Goal: Task Accomplishment & Management: Complete application form

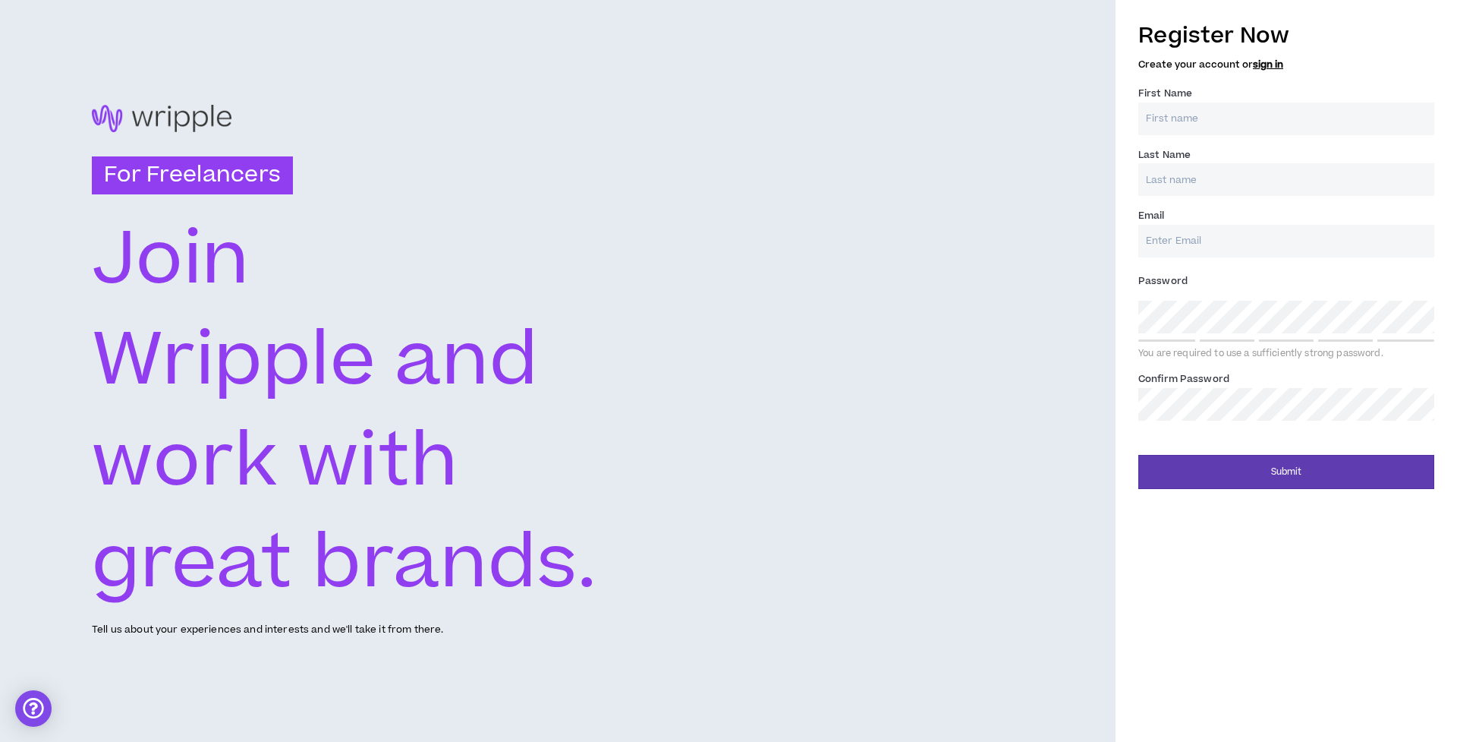
click at [1321, 131] on input "First Name *" at bounding box center [1287, 118] width 296 height 33
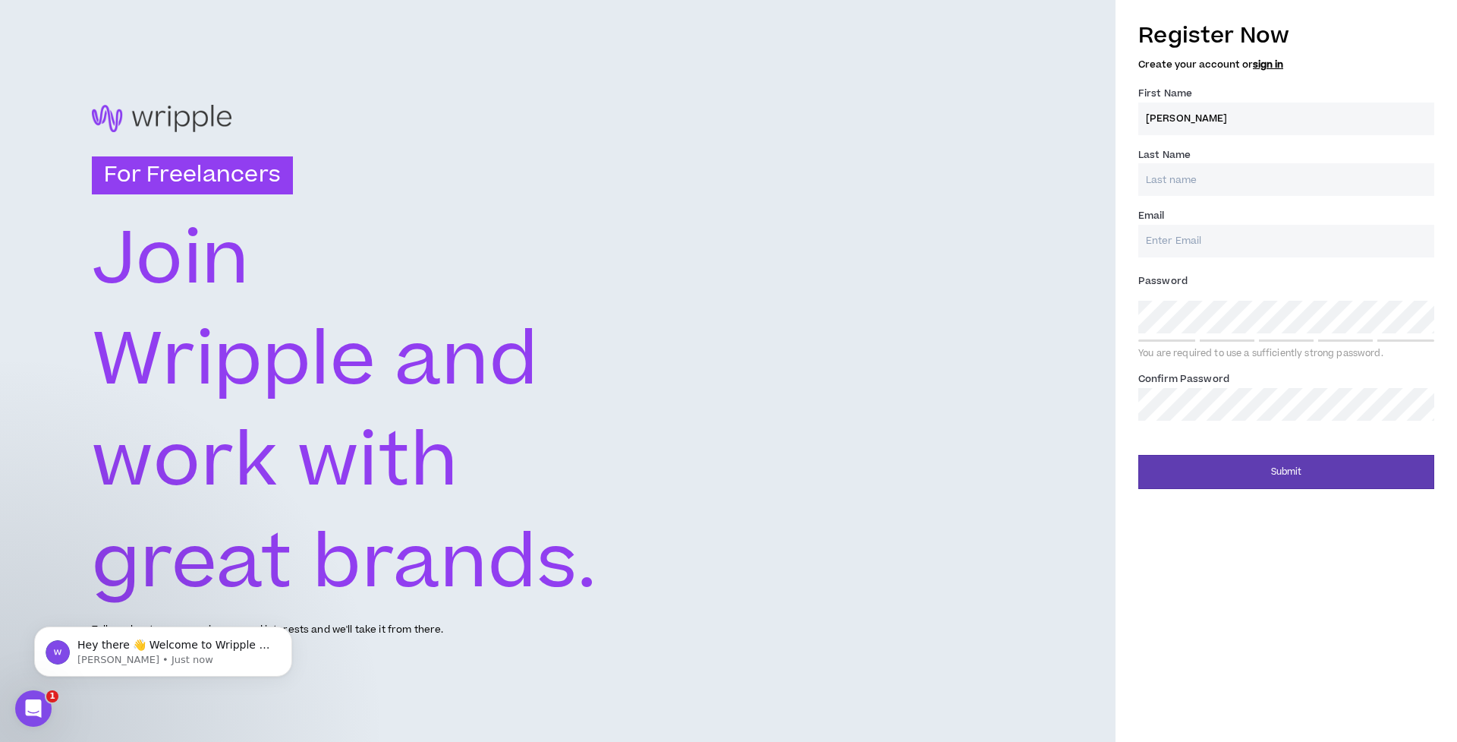
type input "[PERSON_NAME]"
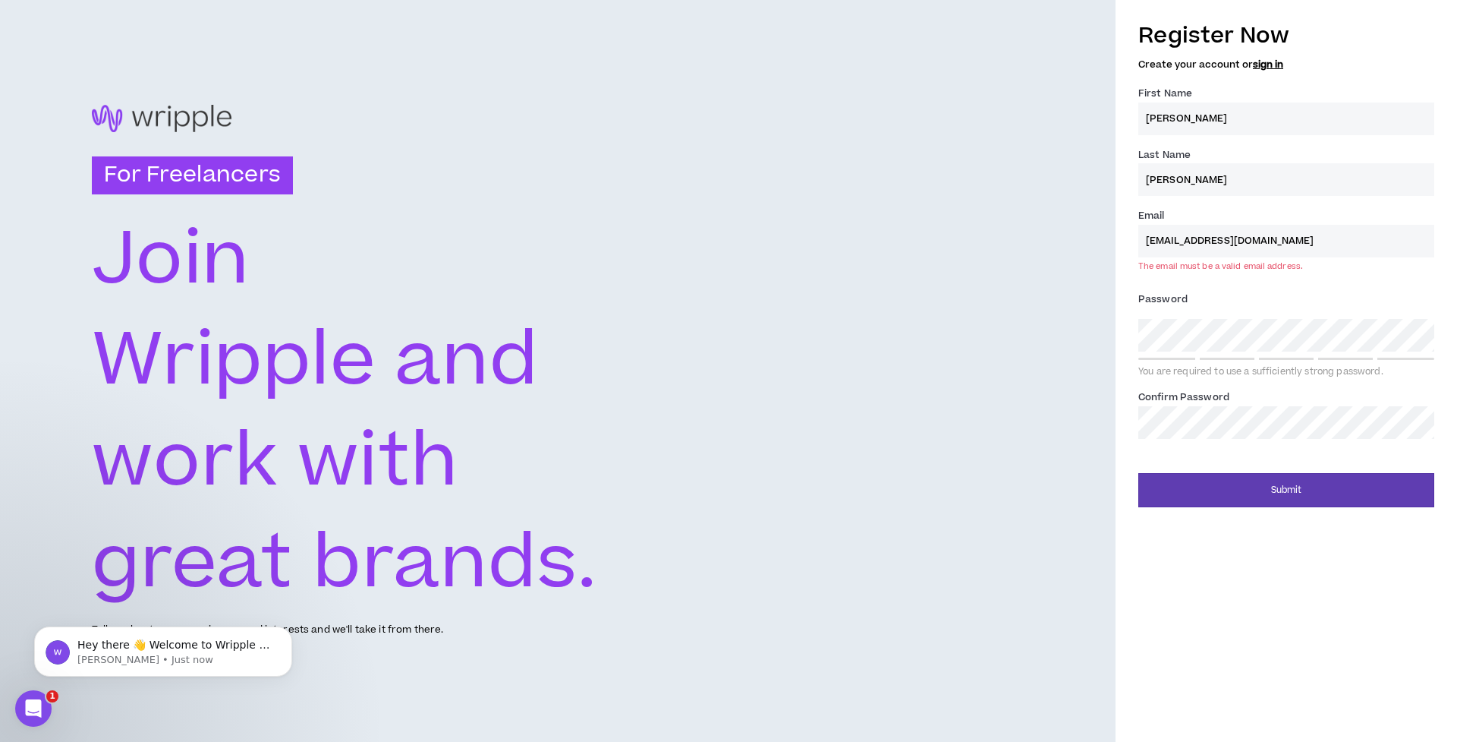
type input "[EMAIL_ADDRESS][DOMAIN_NAME]"
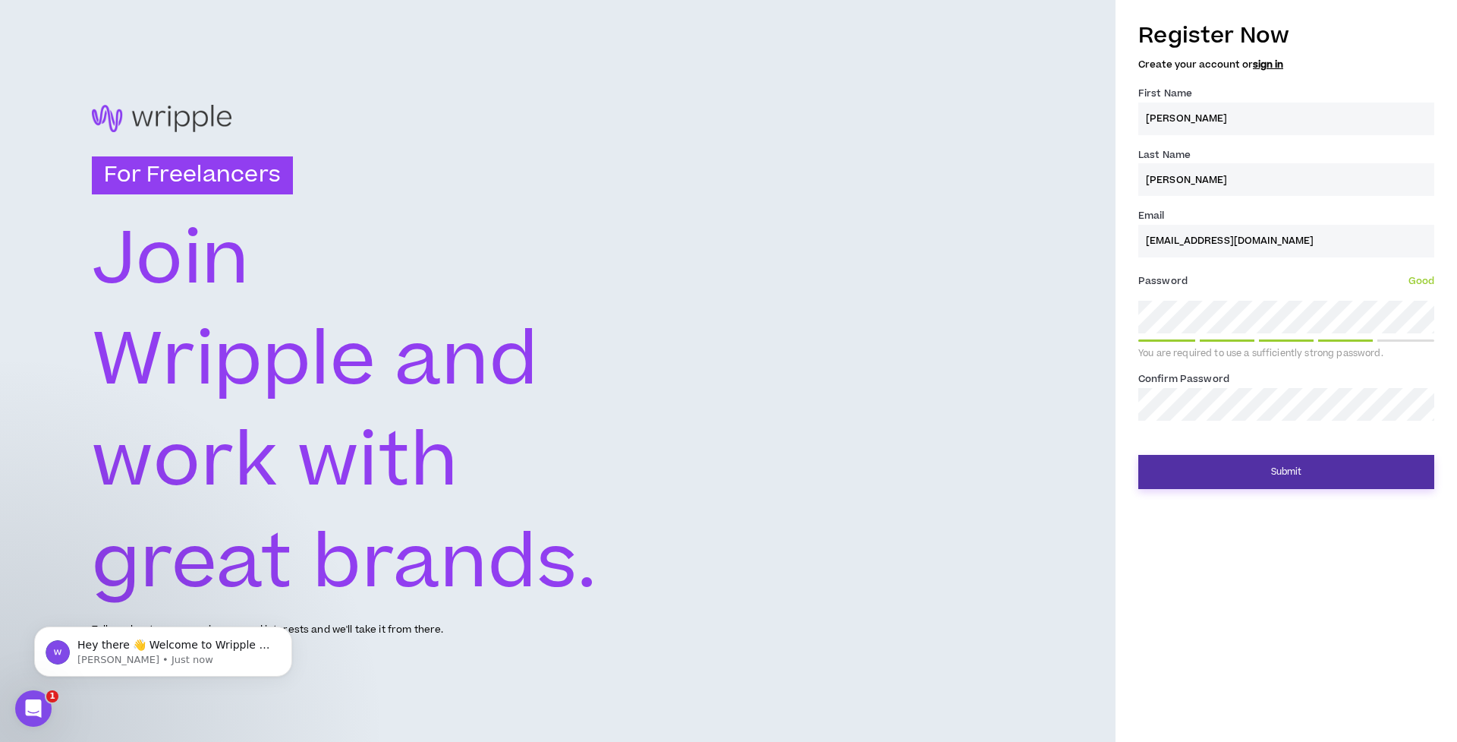
click at [1279, 468] on button "Submit" at bounding box center [1287, 472] width 296 height 34
click at [1292, 474] on button "Submit" at bounding box center [1287, 472] width 296 height 34
click at [1315, 464] on button "Submit" at bounding box center [1287, 472] width 296 height 34
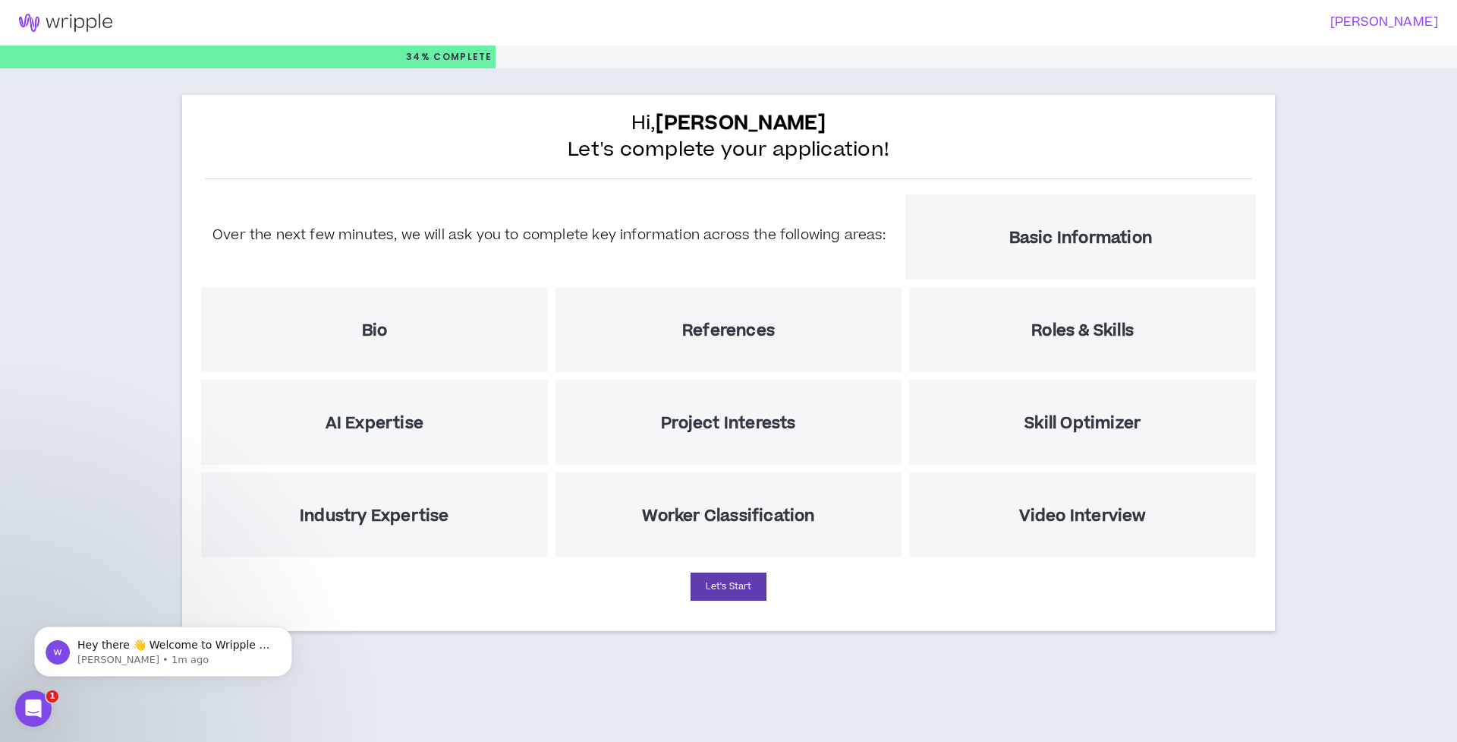
click at [1038, 250] on div "Basic Information" at bounding box center [1081, 236] width 351 height 85
click at [707, 592] on button "Let's Start" at bounding box center [729, 586] width 76 height 28
select select "US"
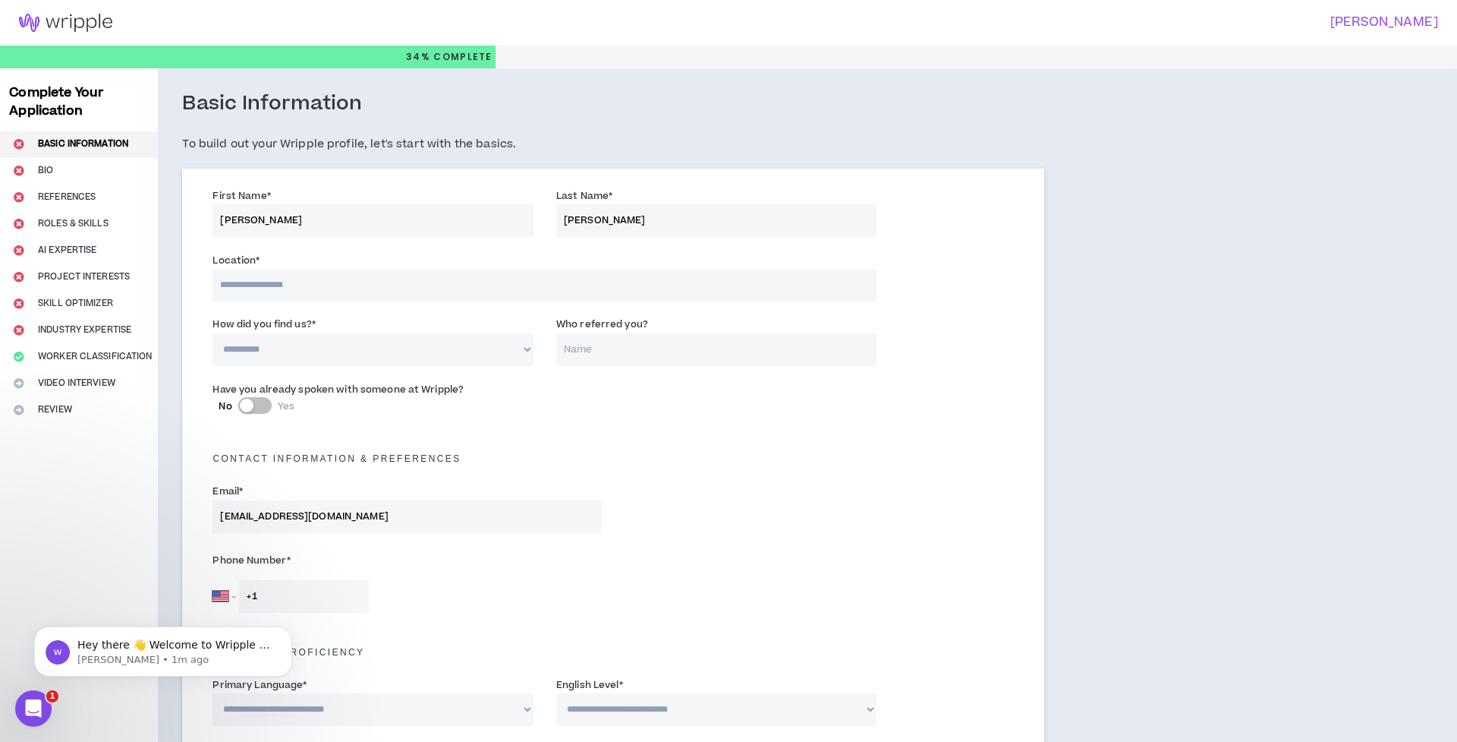
click at [522, 291] on input at bounding box center [545, 285] width 664 height 33
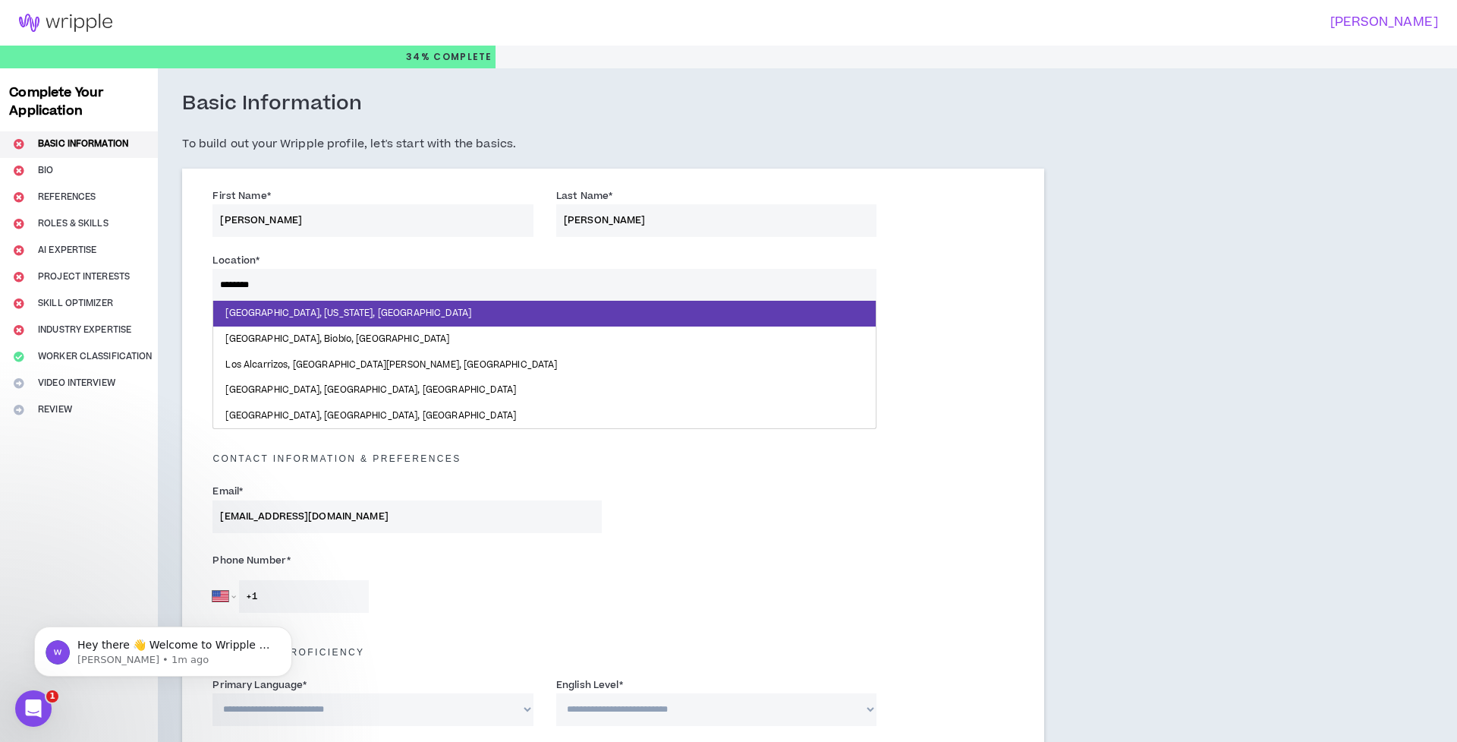
type input "*********"
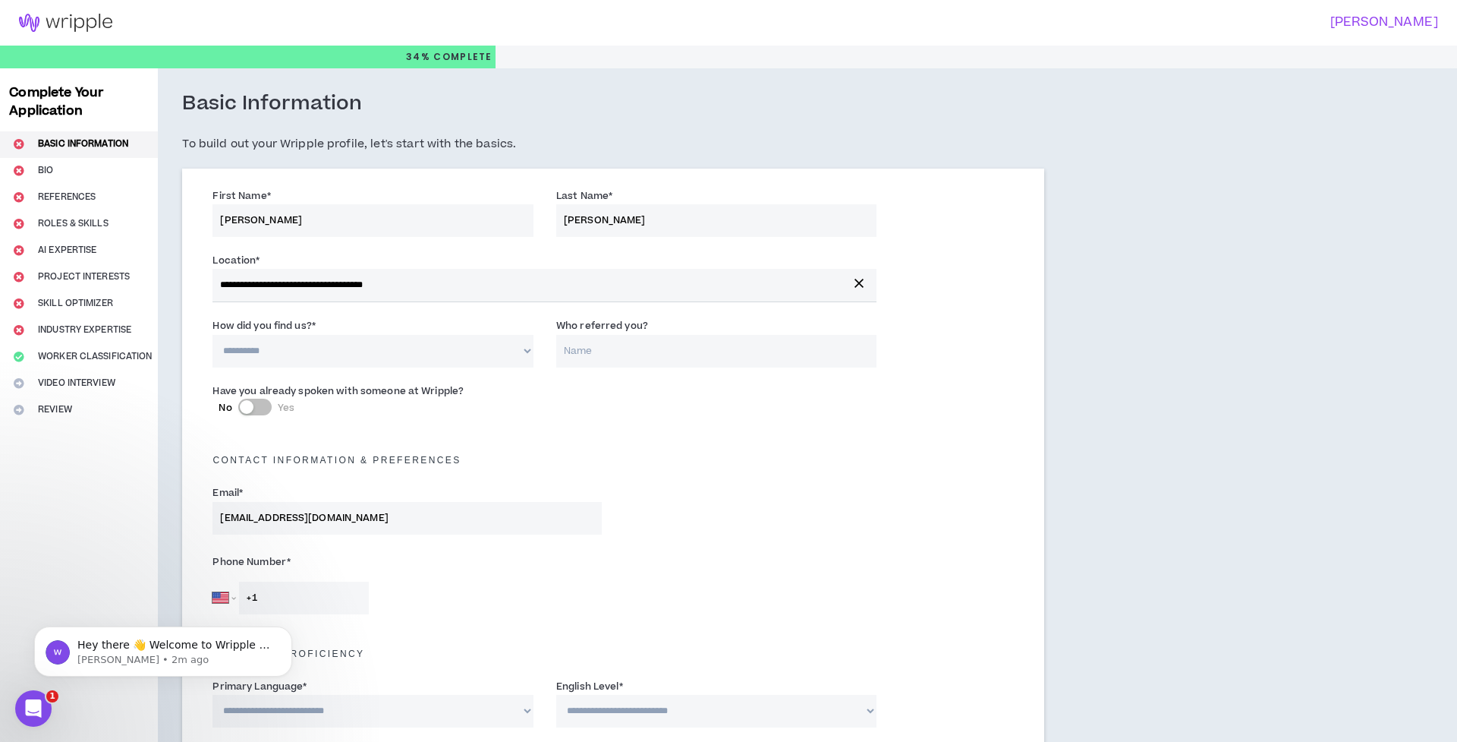
select select "*"
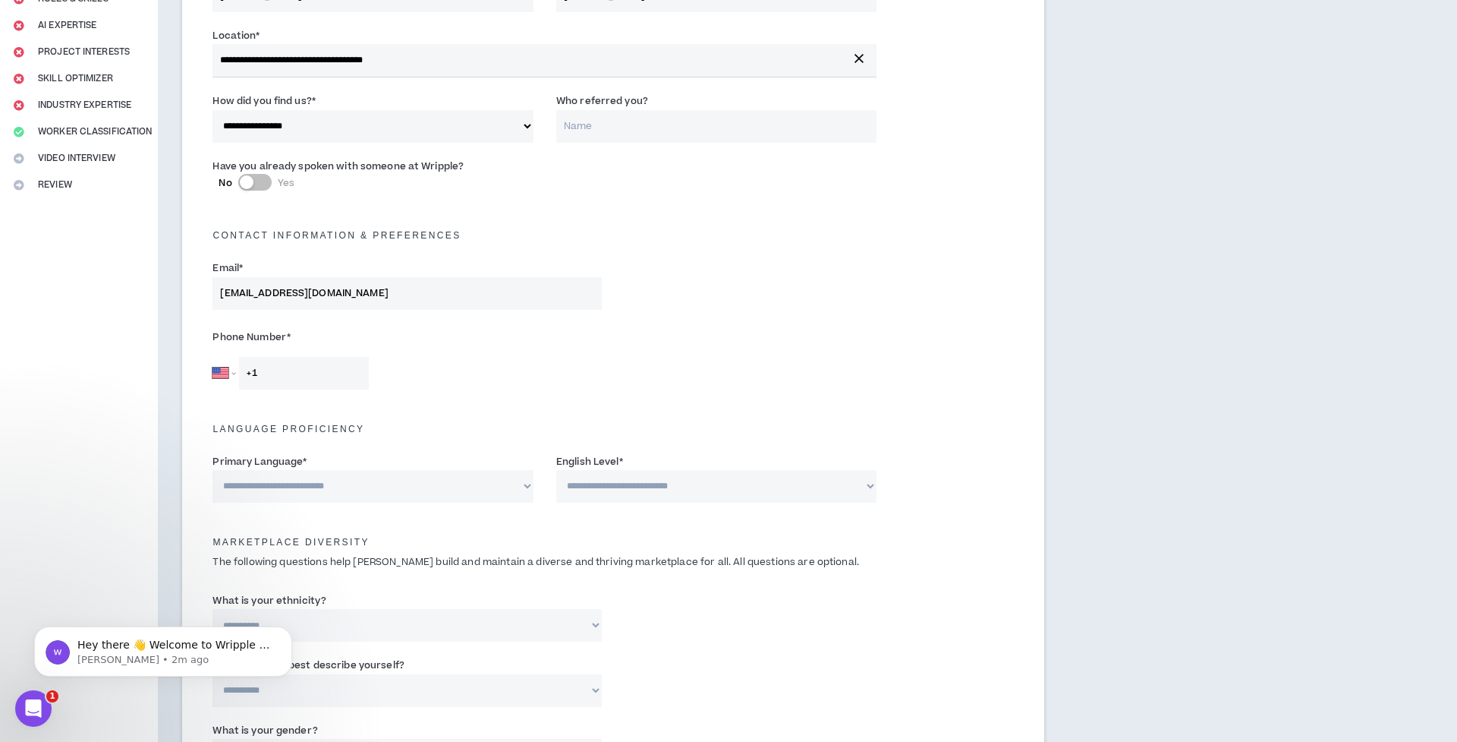
scroll to position [225, 0]
click at [314, 378] on input "+1" at bounding box center [304, 373] width 130 height 33
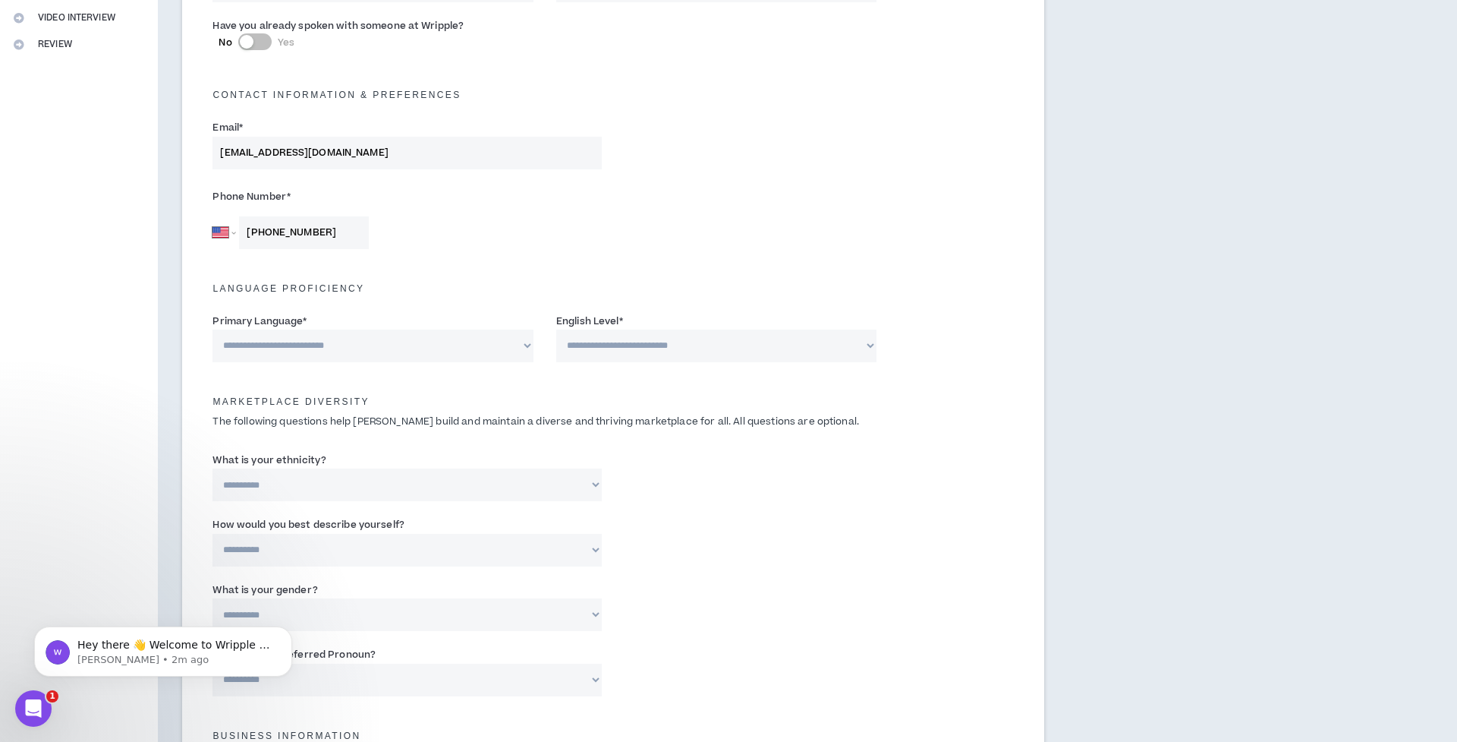
scroll to position [365, 0]
type input "[PHONE_NUMBER]"
select select "*******"
select select "*"
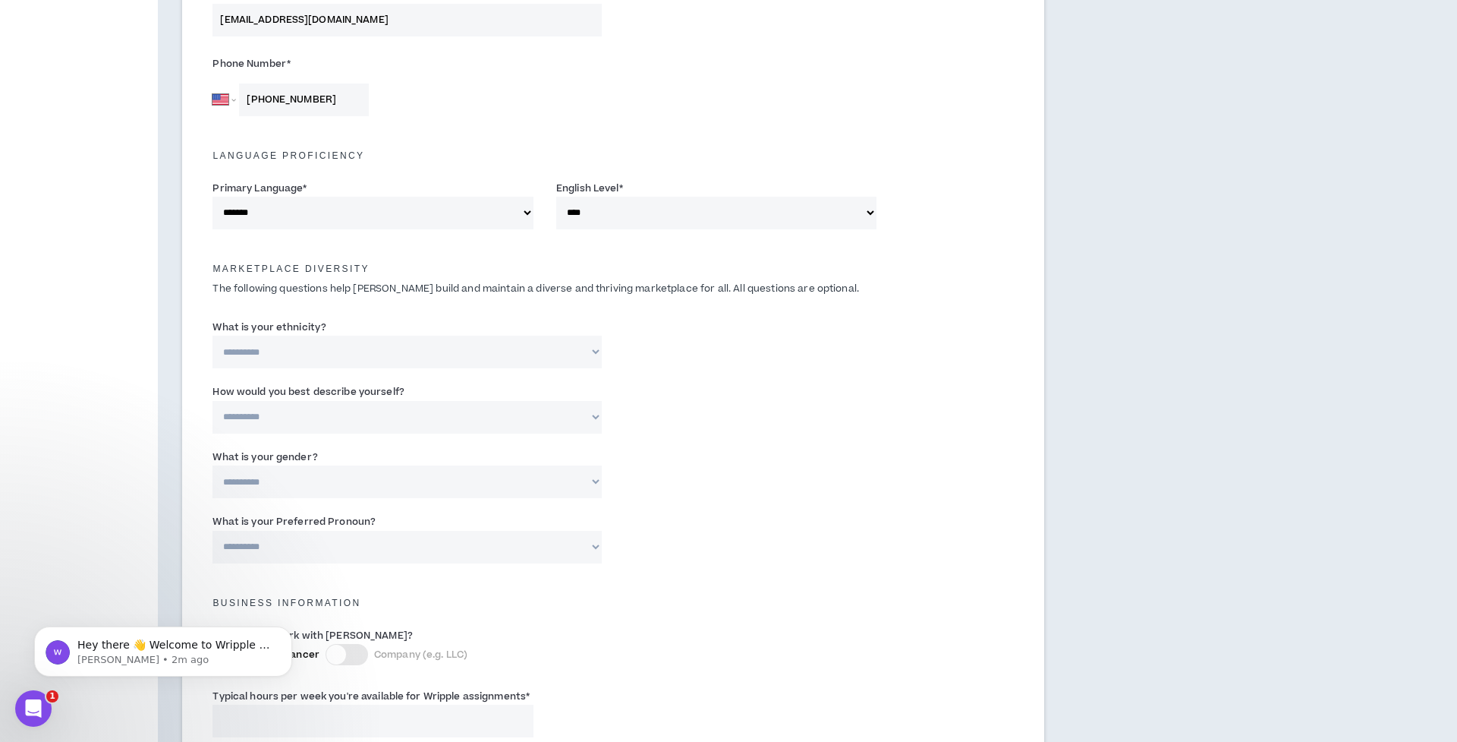
scroll to position [499, 0]
select select "*******"
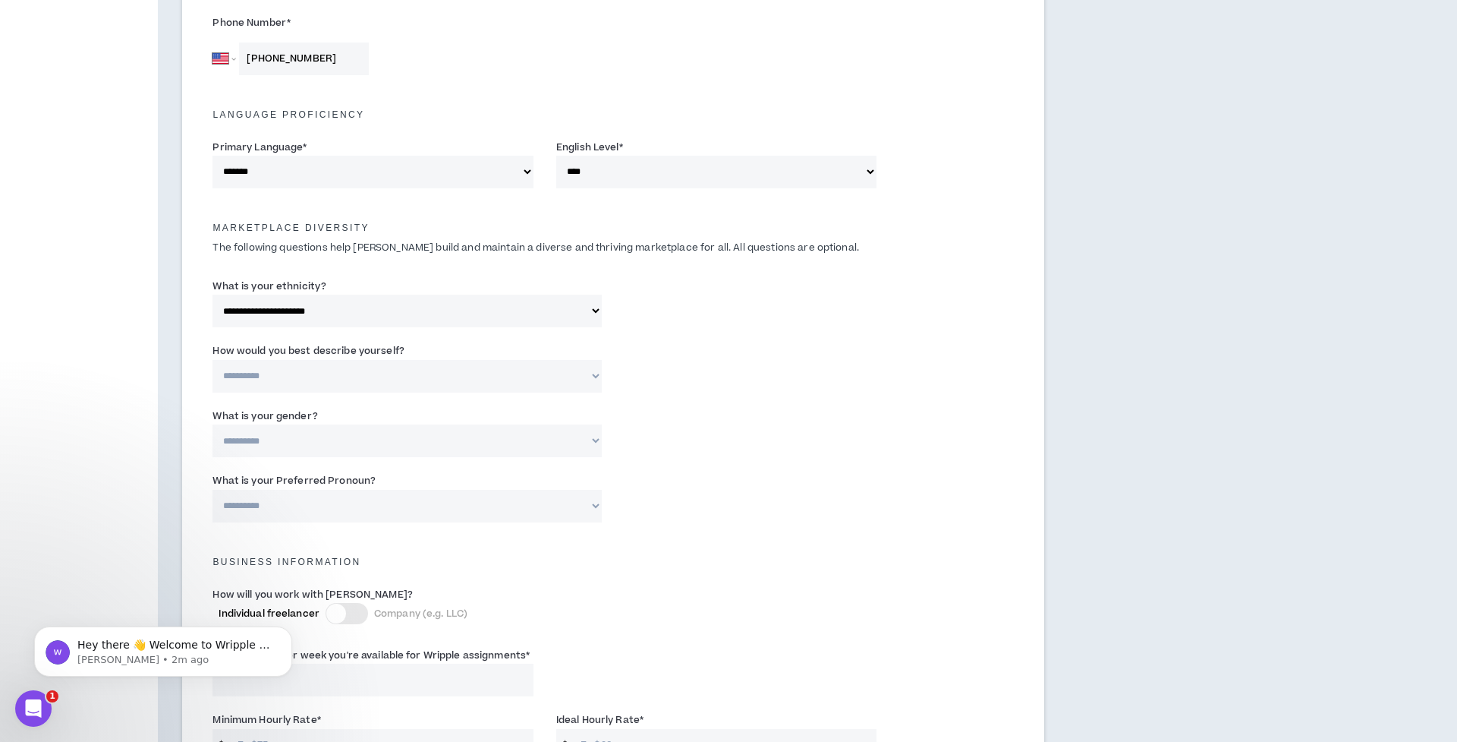
select select "**********"
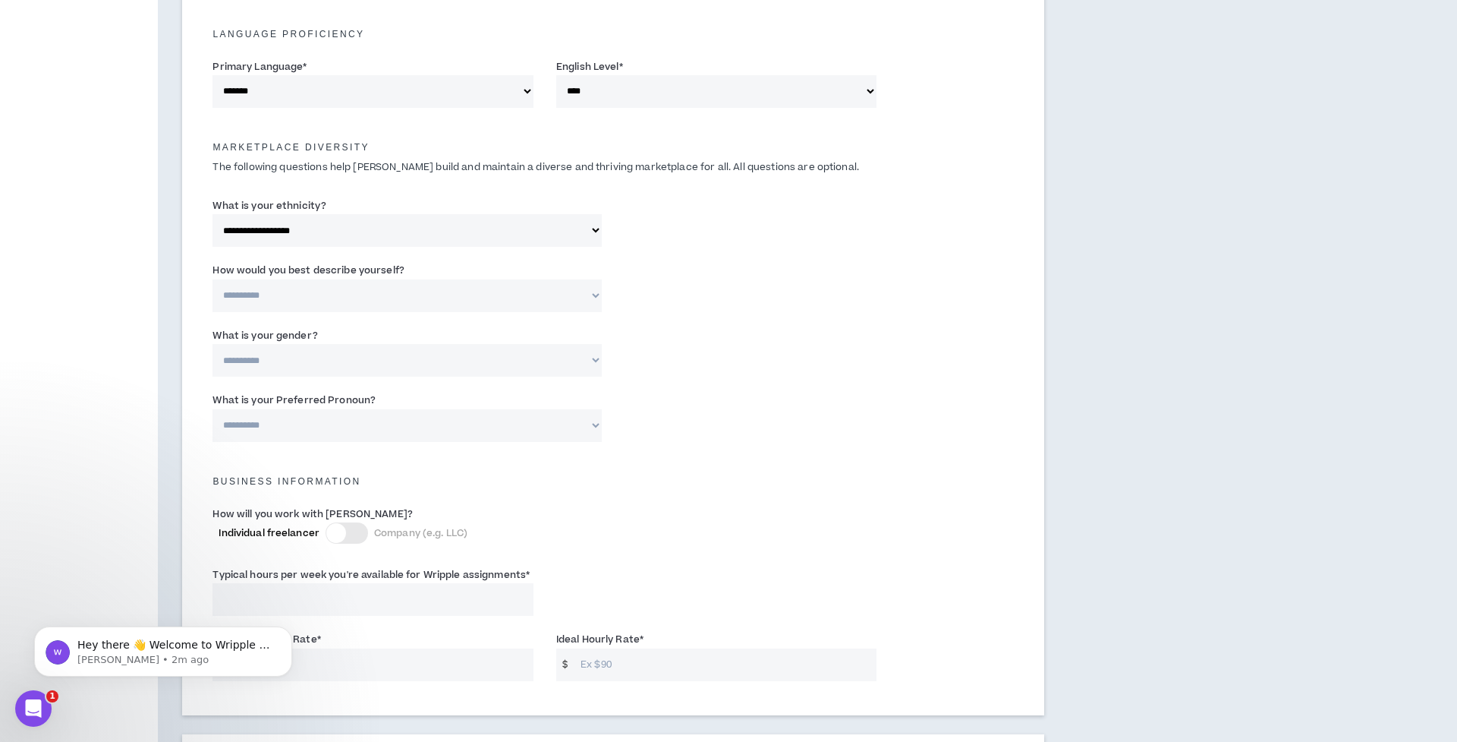
scroll to position [622, 0]
select select "**********"
click at [830, 296] on input "Please specify *" at bounding box center [751, 293] width 252 height 33
type input "Hispanic [DEMOGRAPHIC_DATA]"
select select "***"
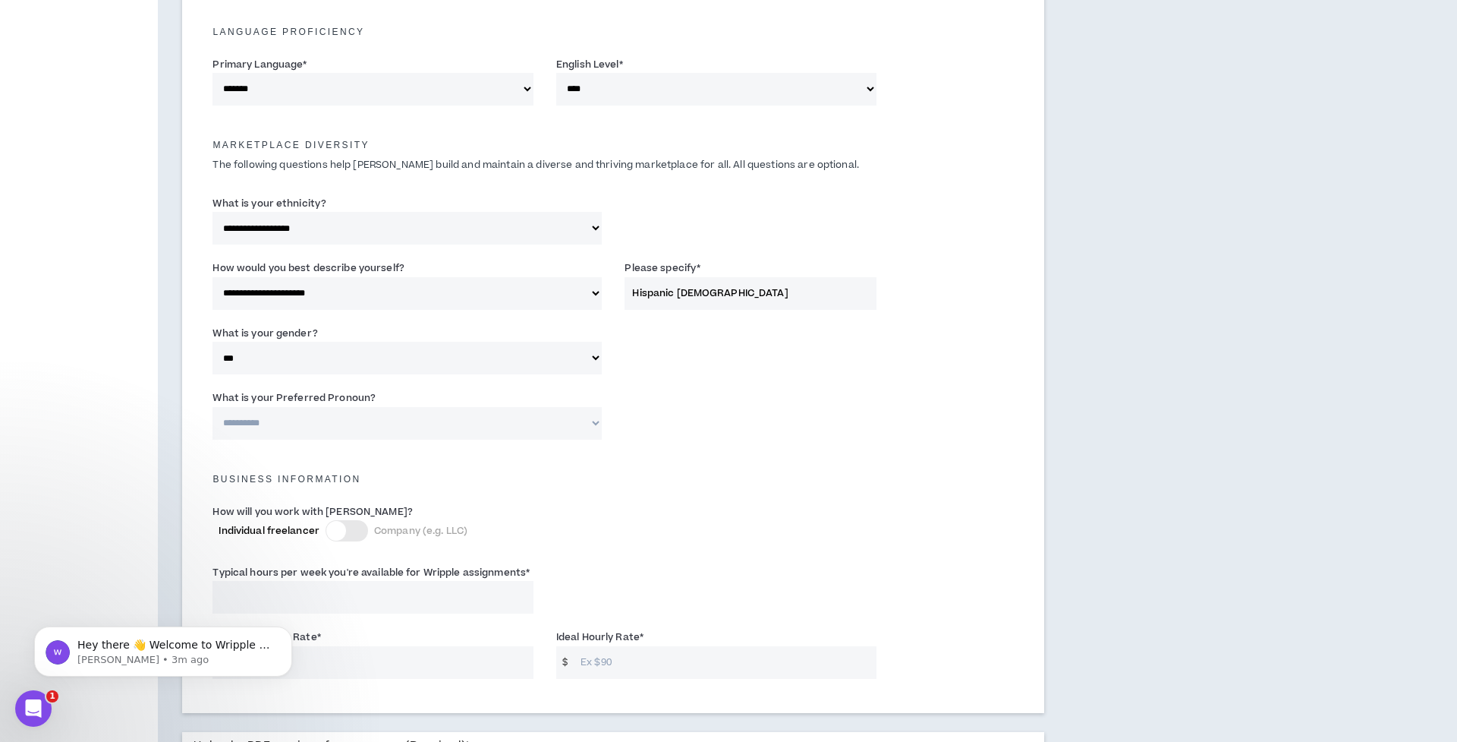
select select "**********"
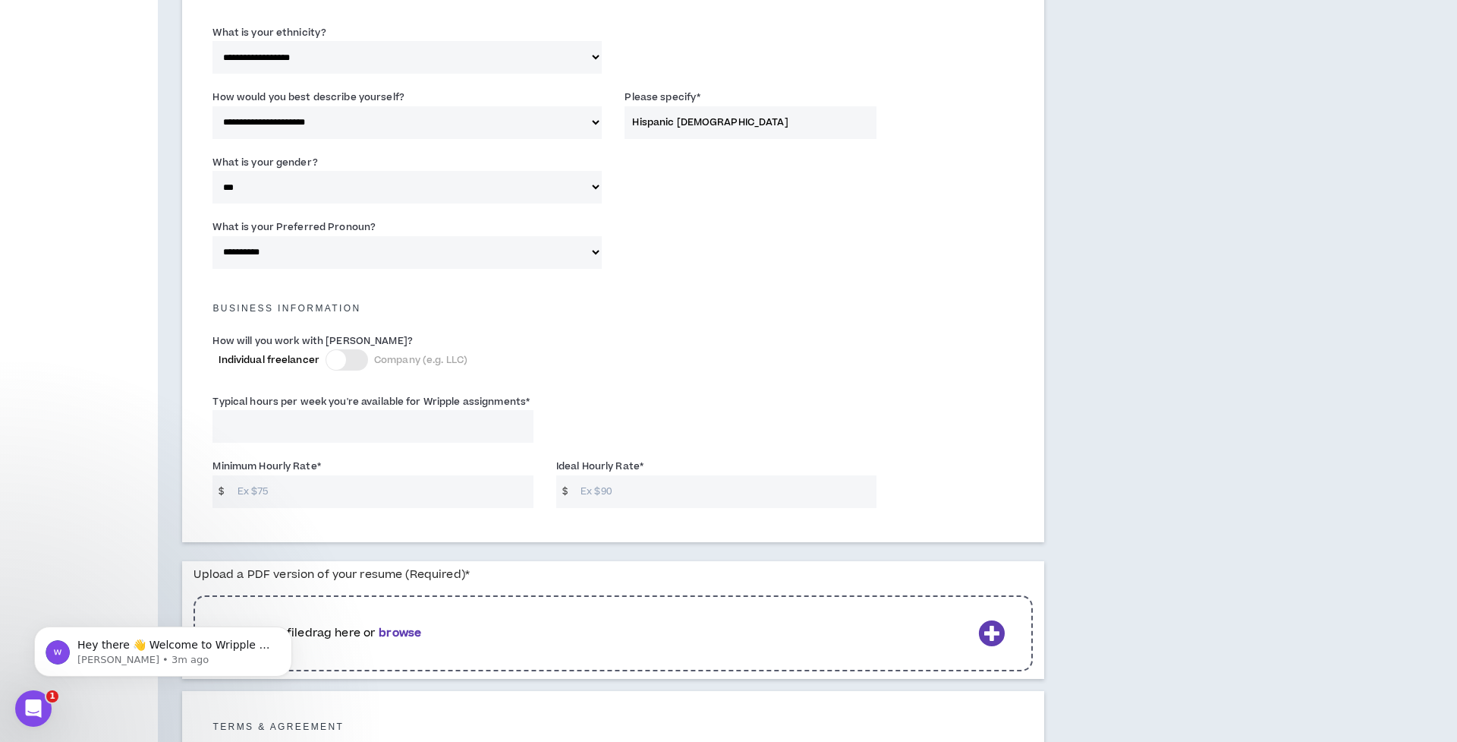
scroll to position [792, 0]
click at [452, 424] on input "Typical hours per week you're available for Wripple assignments *" at bounding box center [373, 425] width 321 height 33
type input "40"
click at [436, 482] on input "Minimum Hourly Rate *" at bounding box center [382, 493] width 304 height 33
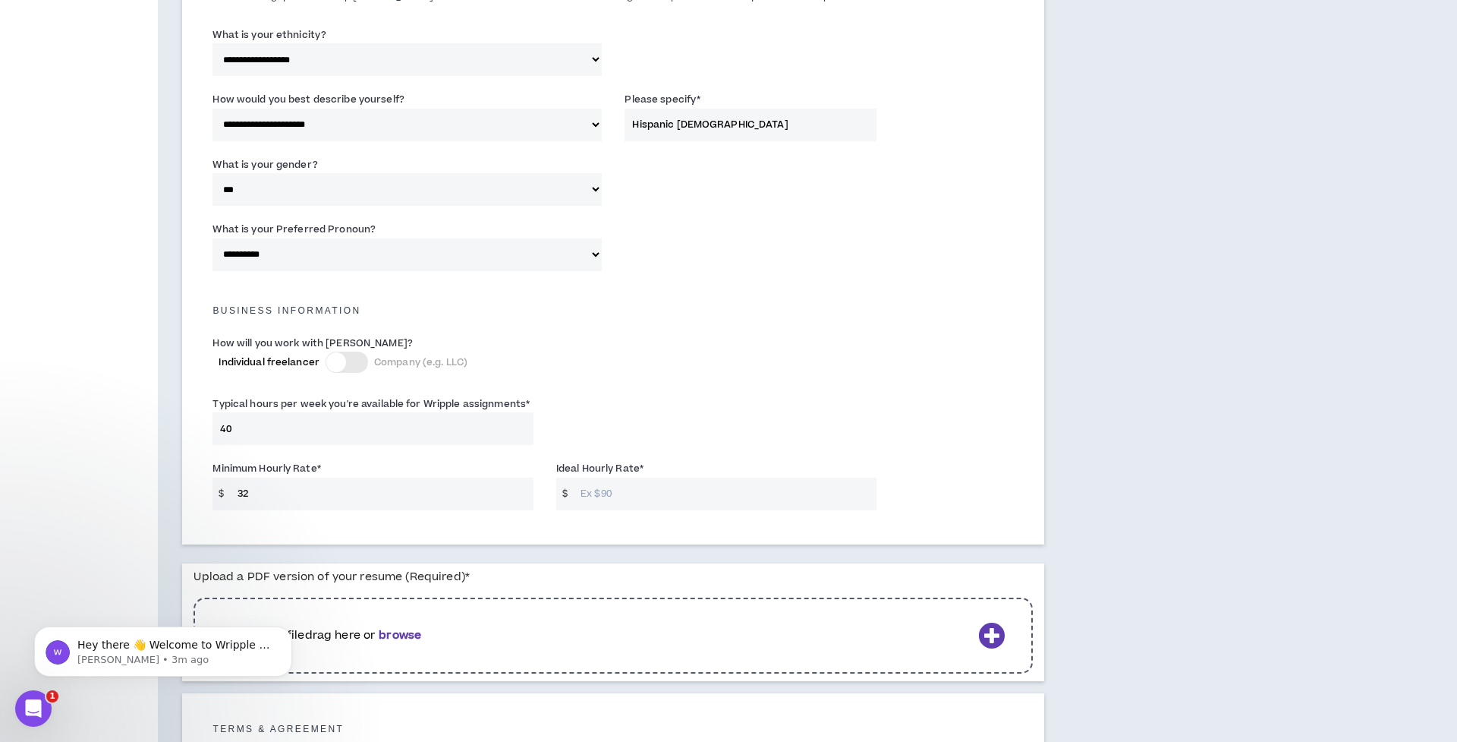
type input "3"
type input "28"
click at [667, 487] on input "Ideal Hourly Rate *" at bounding box center [725, 490] width 304 height 33
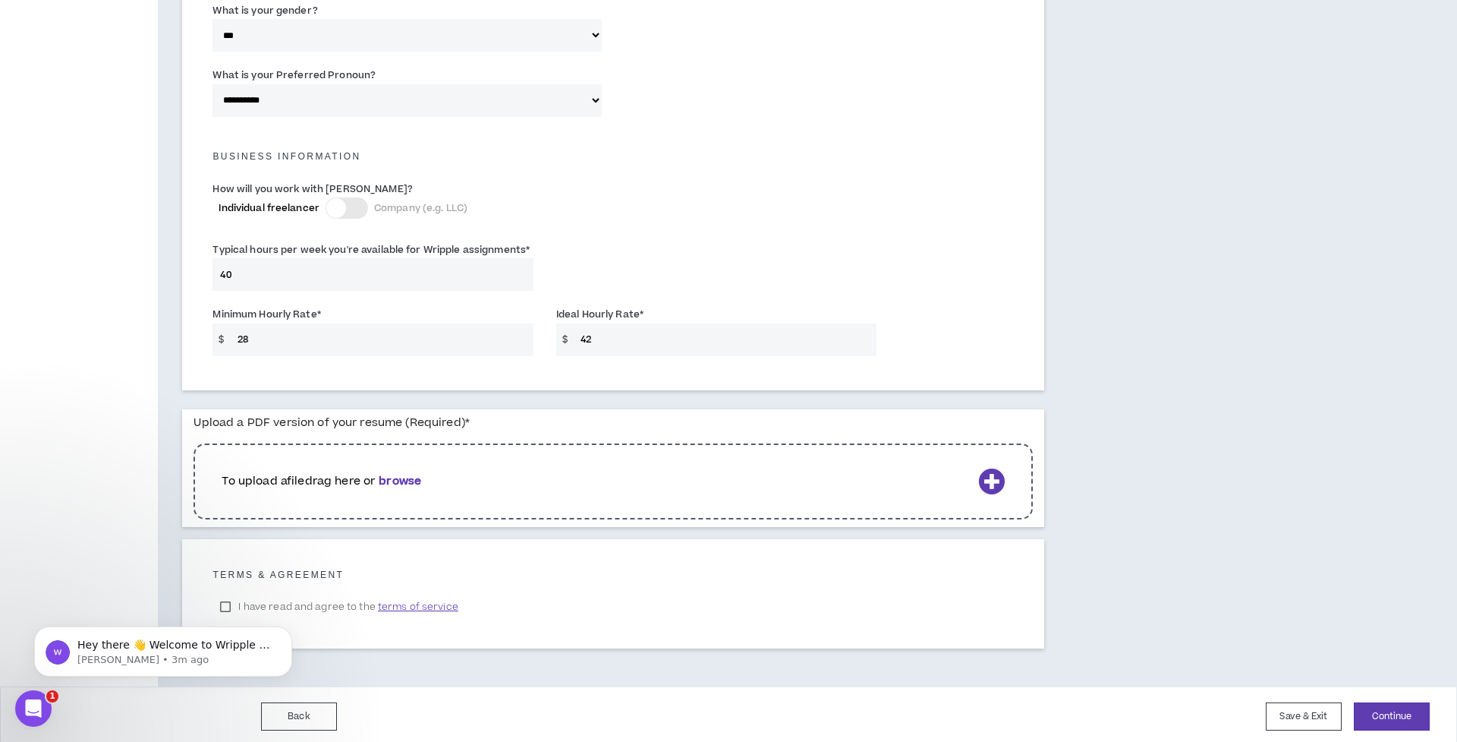
scroll to position [943, 0]
type input "42"
click at [986, 480] on icon at bounding box center [991, 481] width 27 height 27
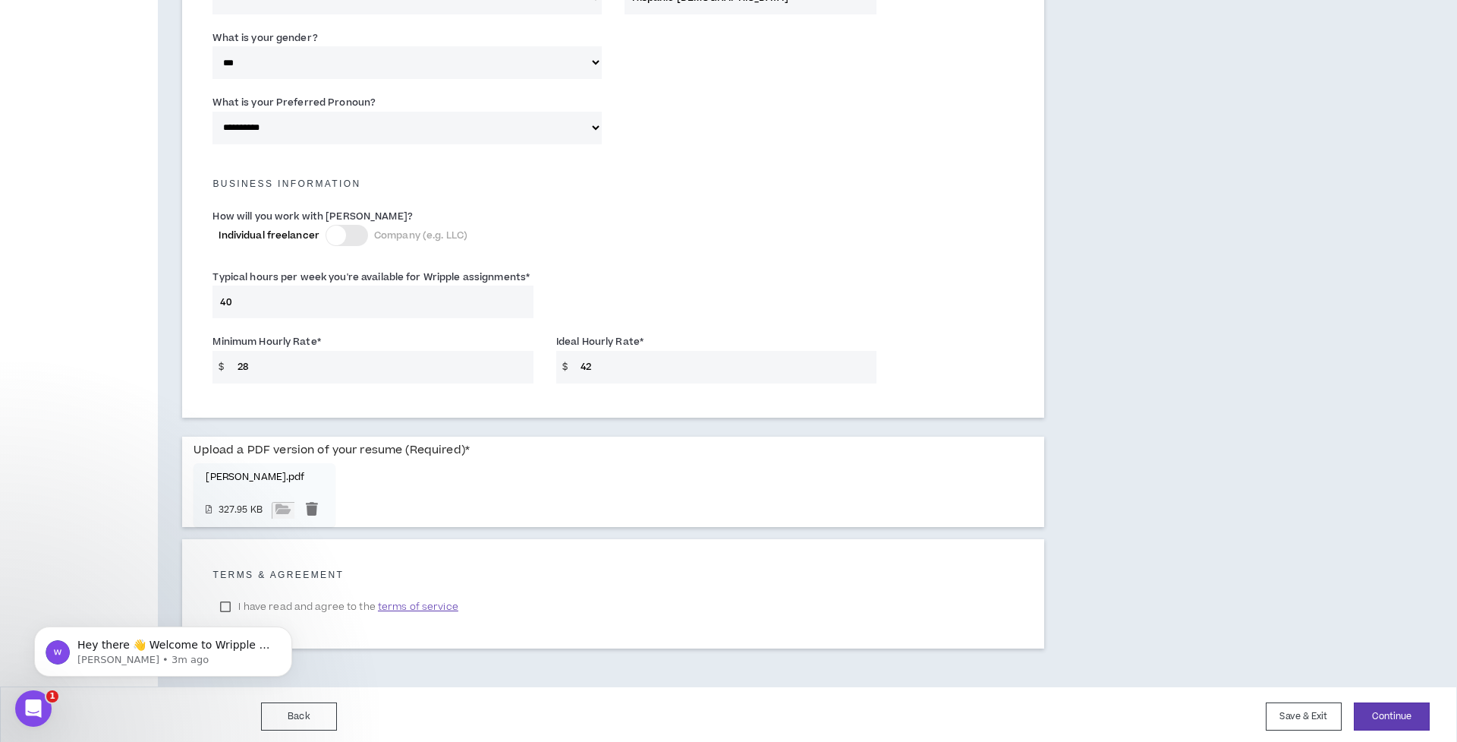
scroll to position [916, 0]
click html "Hey there 👋 Welcome to Wripple 🙌 Take a look around! If you have any questions,…"
click at [224, 602] on div "Hey there 👋 Welcome to Wripple 🙌 Take a look around! If you have any questions,…" at bounding box center [163, 582] width 279 height 190
click at [224, 596] on div "Hey there 👋 Welcome to Wripple 🙌 Take a look around! If you have any questions,…" at bounding box center [163, 582] width 279 height 190
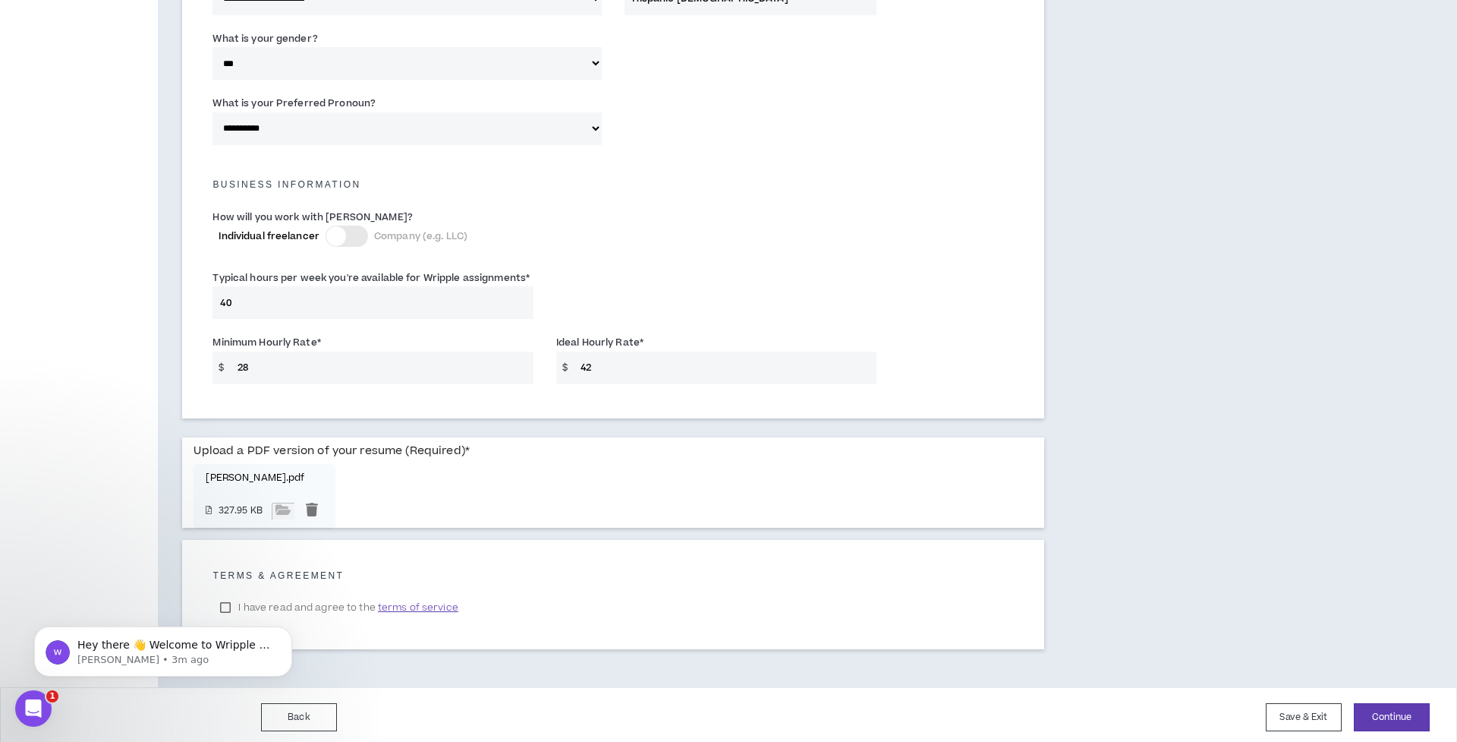
click at [228, 601] on div "Hey there 👋 Welcome to Wripple 🙌 Take a look around! If you have any questions,…" at bounding box center [163, 582] width 279 height 190
click at [288, 632] on icon "Dismiss notification" at bounding box center [287, 630] width 5 height 5
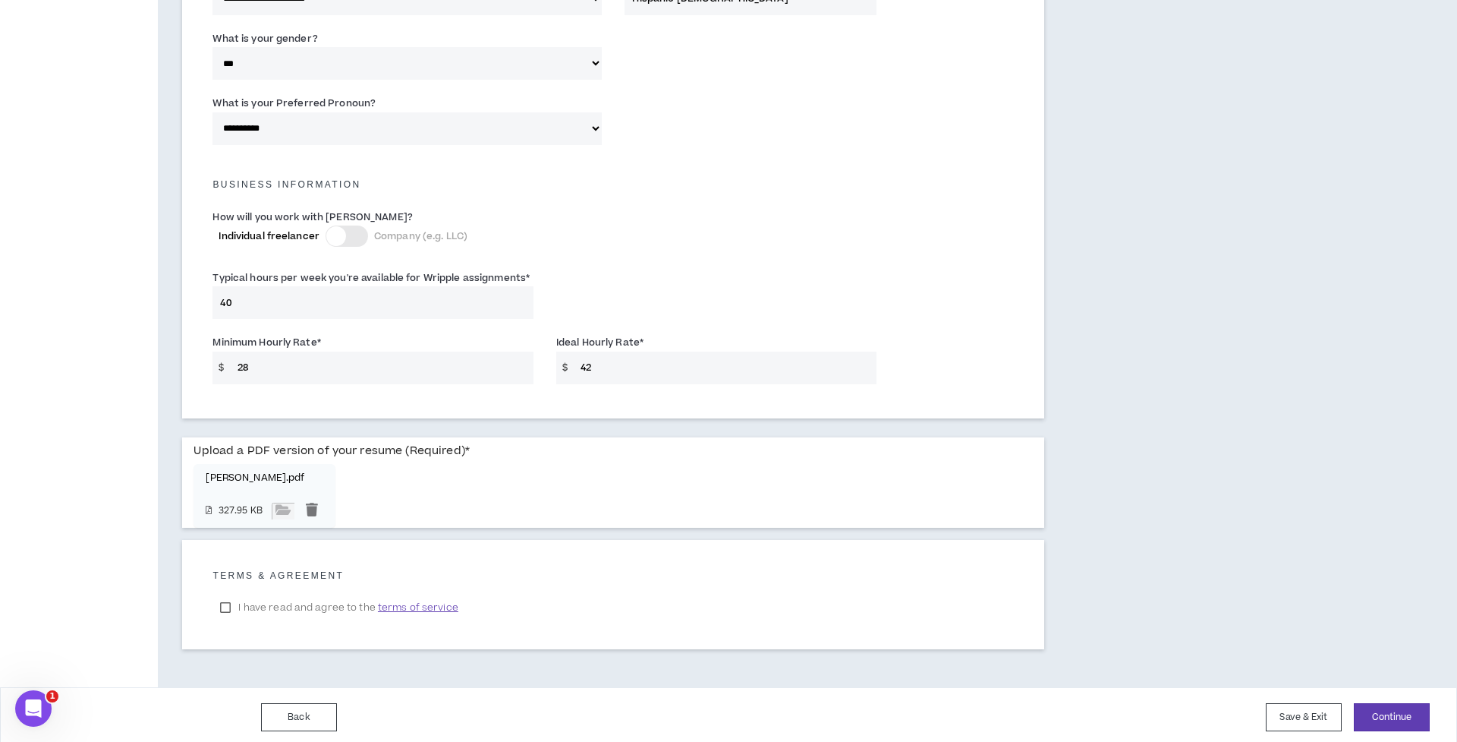
click at [228, 606] on label "I have read and agree to the terms of service" at bounding box center [339, 607] width 253 height 23
click at [1412, 713] on button "Continue" at bounding box center [1392, 717] width 76 height 28
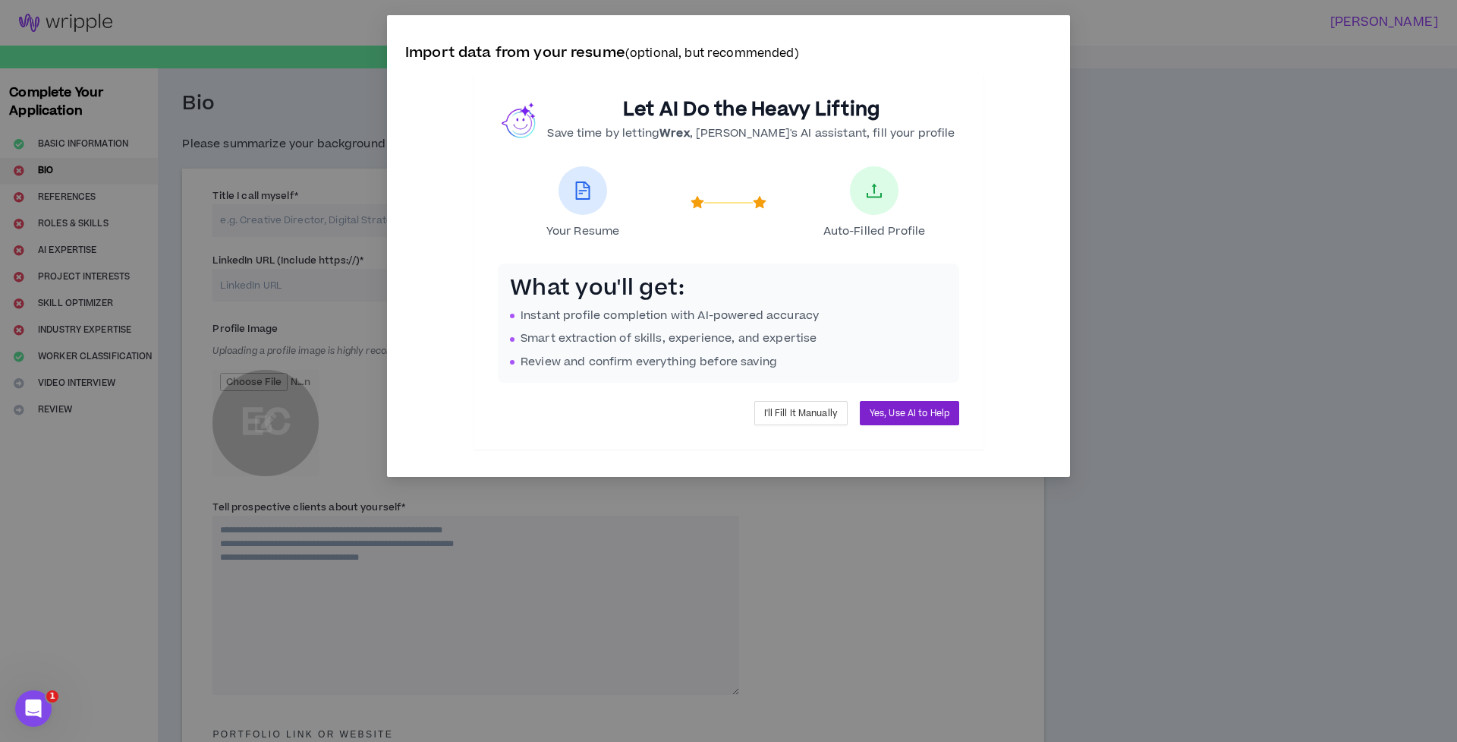
click at [946, 412] on span "Yes, Use AI to Help" at bounding box center [910, 413] width 80 height 14
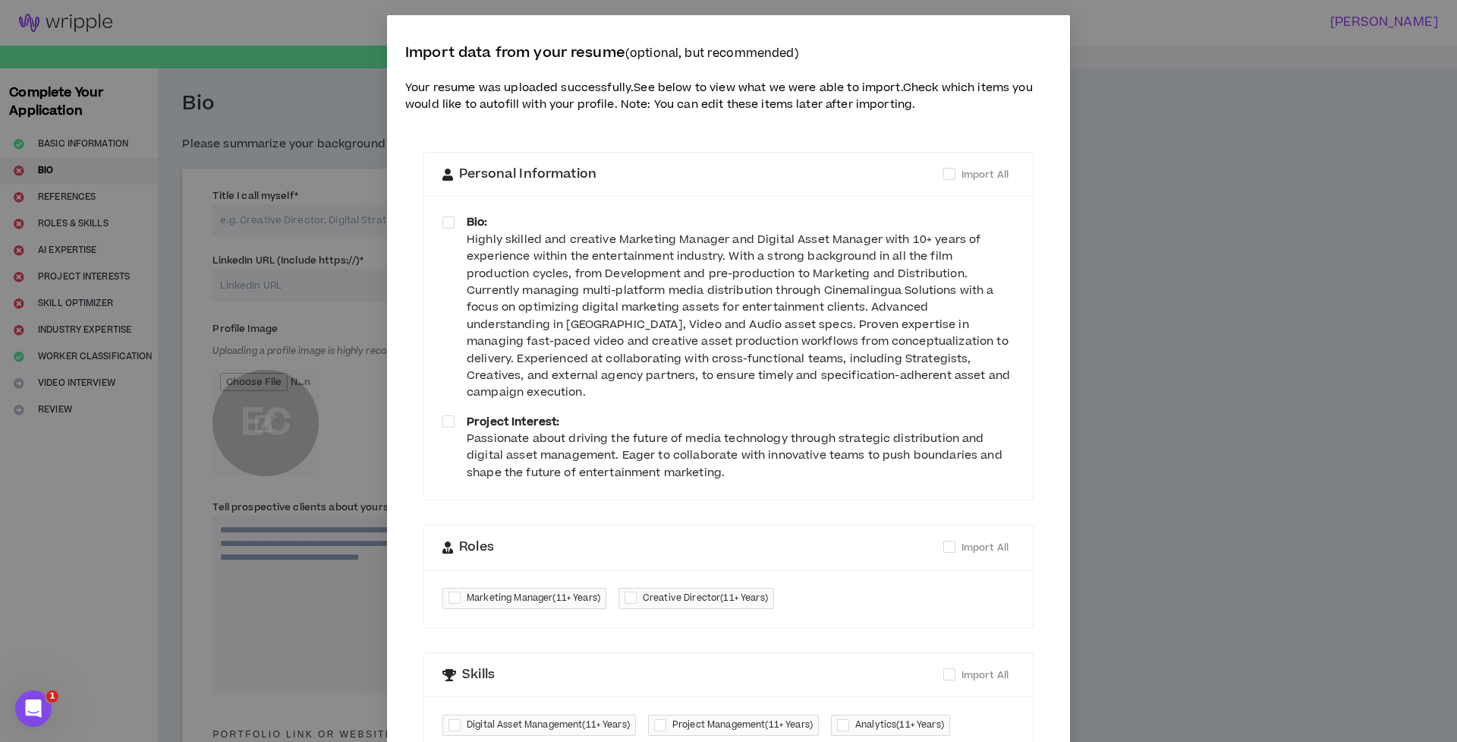
drag, startPoint x: 640, startPoint y: 249, endPoint x: 683, endPoint y: 245, distance: 43.4
click at [644, 248] on div "Highly skilled and creative Marketing Manager and Digital Asset Manager with 10…" at bounding box center [741, 317] width 548 height 170
click at [674, 246] on div "Highly skilled and creative Marketing Manager and Digital Asset Manager with 10…" at bounding box center [741, 317] width 548 height 170
click at [451, 216] on span at bounding box center [449, 222] width 12 height 12
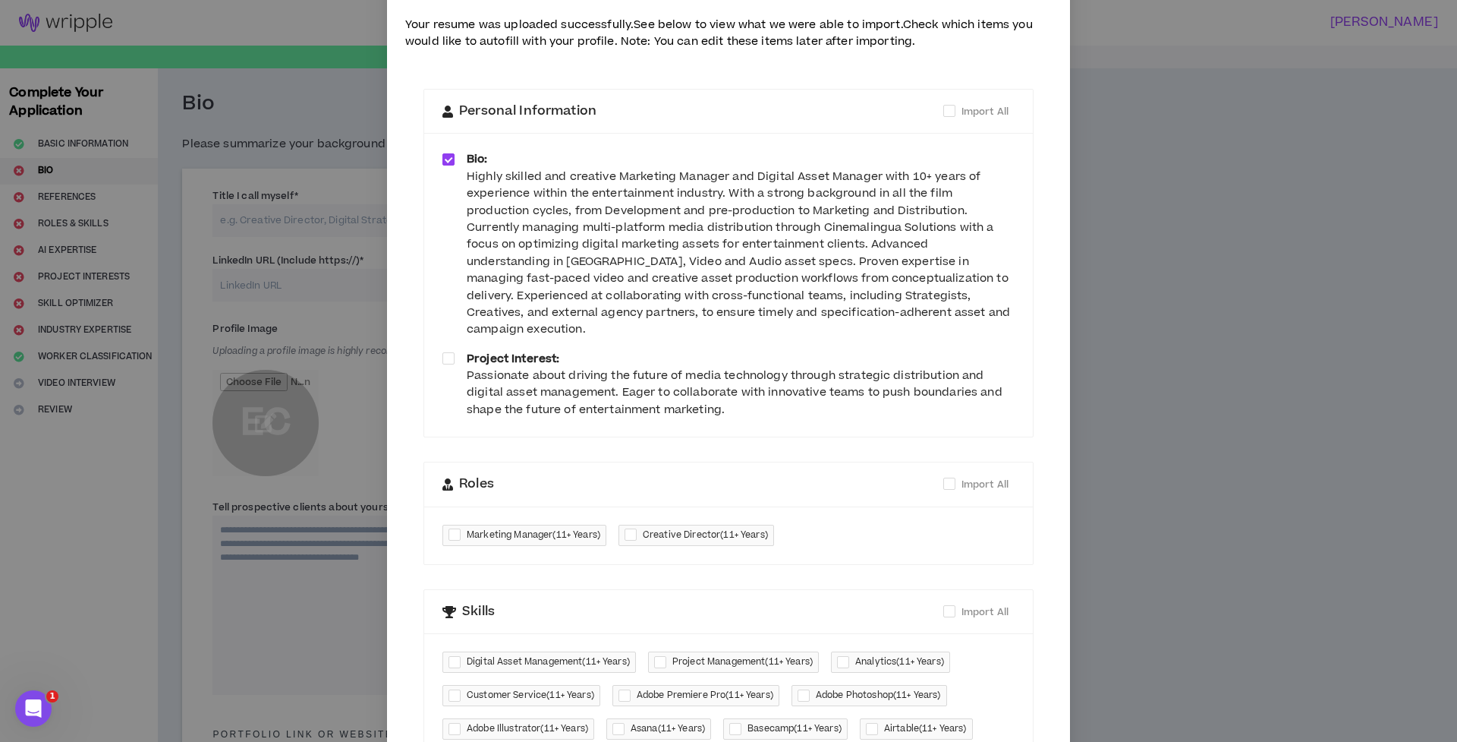
scroll to position [62, 0]
click at [456, 351] on div "Project Interest: Passionate about driving the future of media technology throu…" at bounding box center [729, 385] width 572 height 68
click at [445, 353] on span at bounding box center [449, 359] width 12 height 12
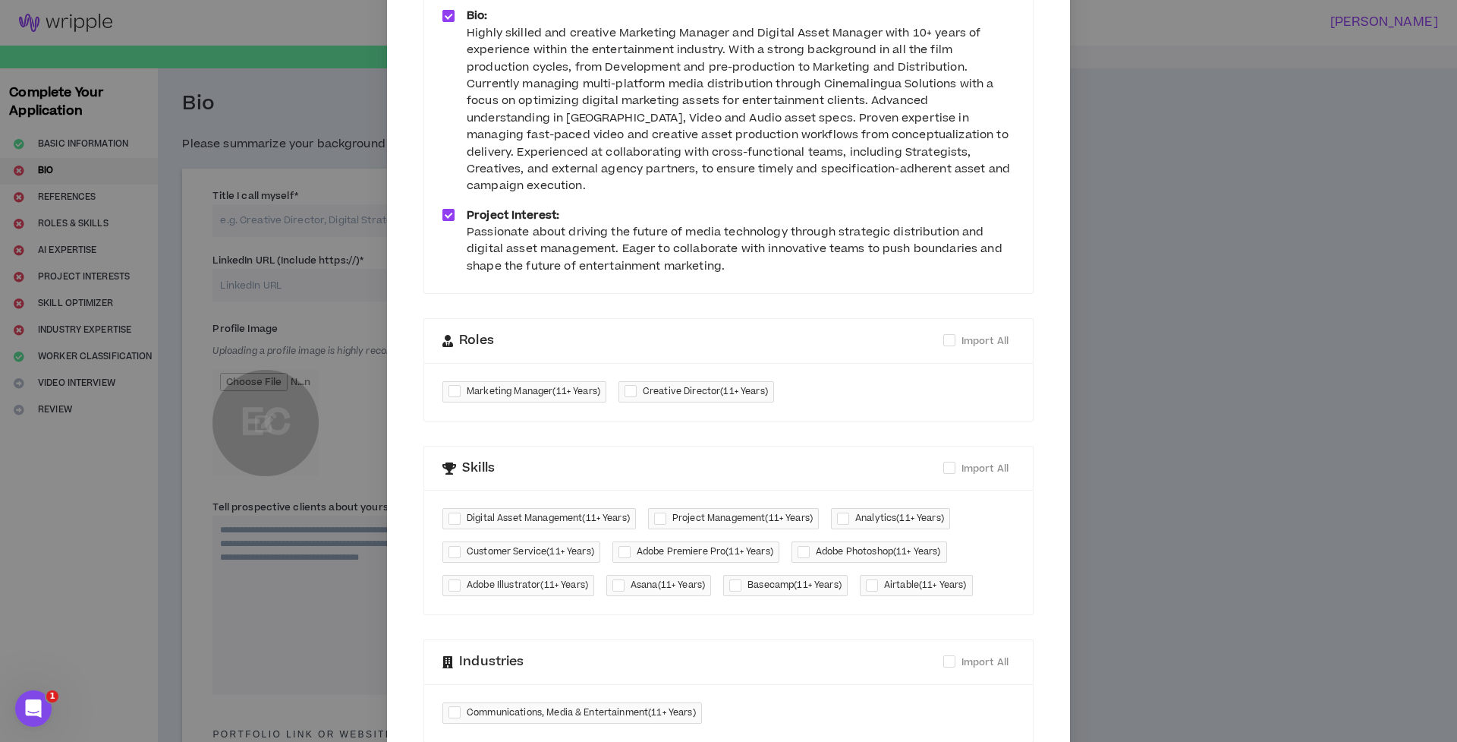
scroll to position [248, 0]
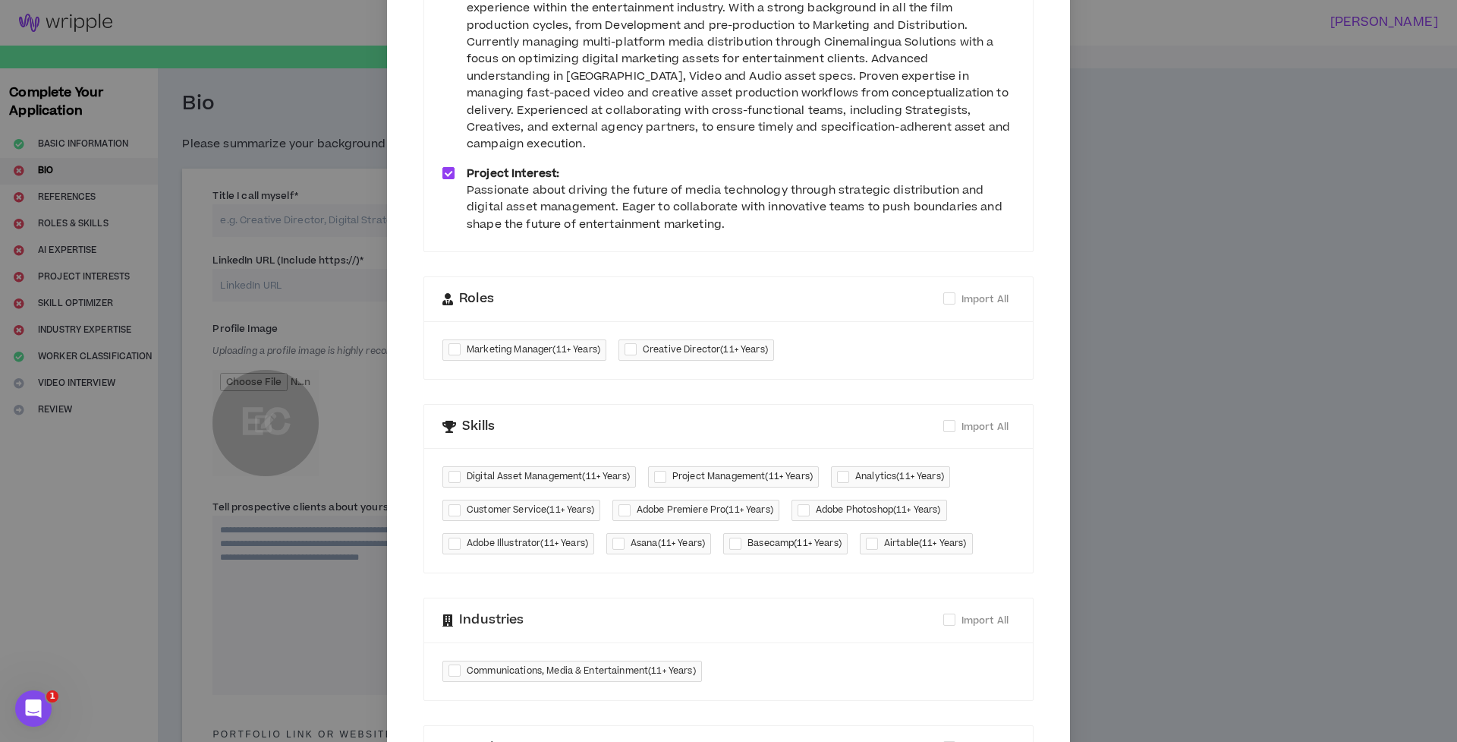
click at [518, 342] on span "Marketing Manager ( 11+ Years )" at bounding box center [534, 349] width 134 height 15
checkbox input "****"
click at [707, 342] on span "Creative Director ( 11+ Years )" at bounding box center [705, 349] width 125 height 15
checkbox input "****"
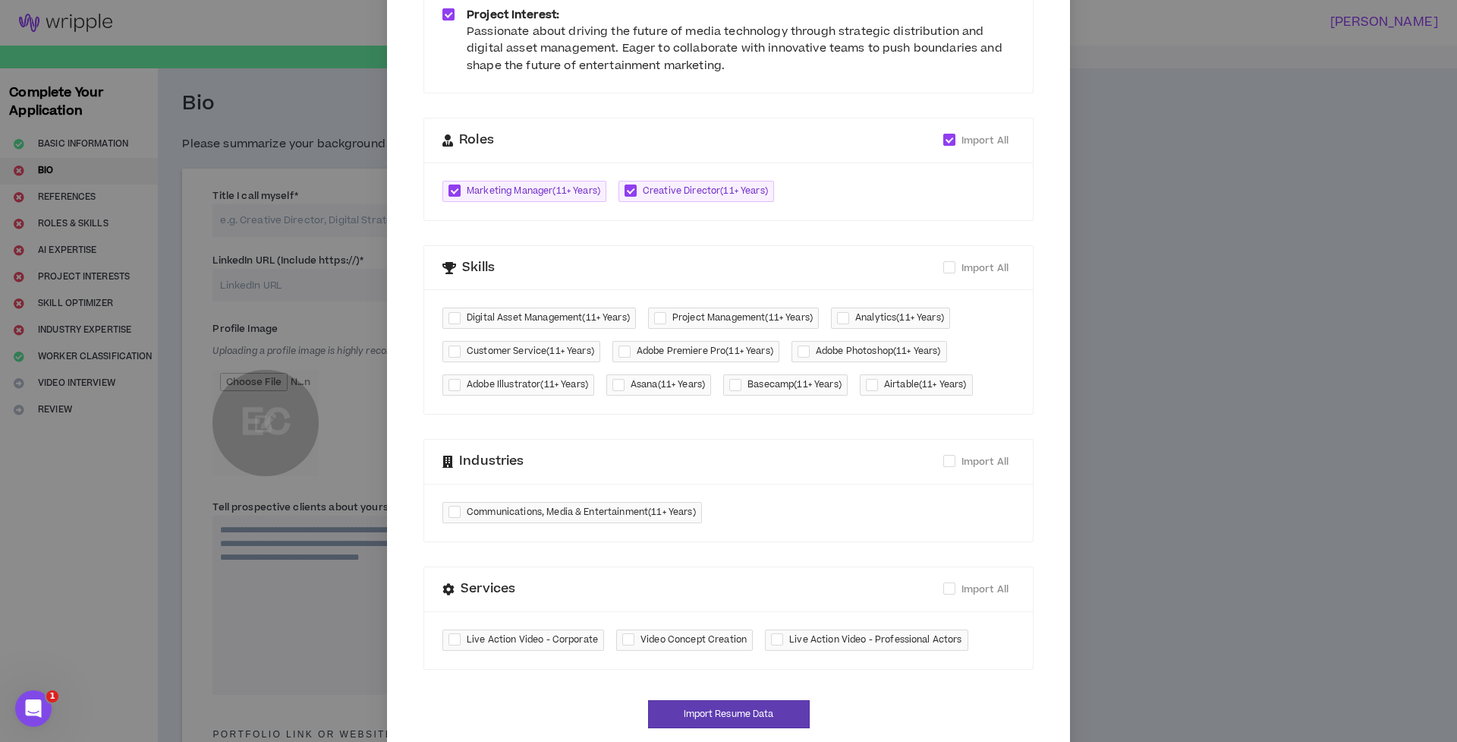
scroll to position [408, 0]
click at [952, 260] on span at bounding box center [949, 266] width 12 height 12
checkbox input "****"
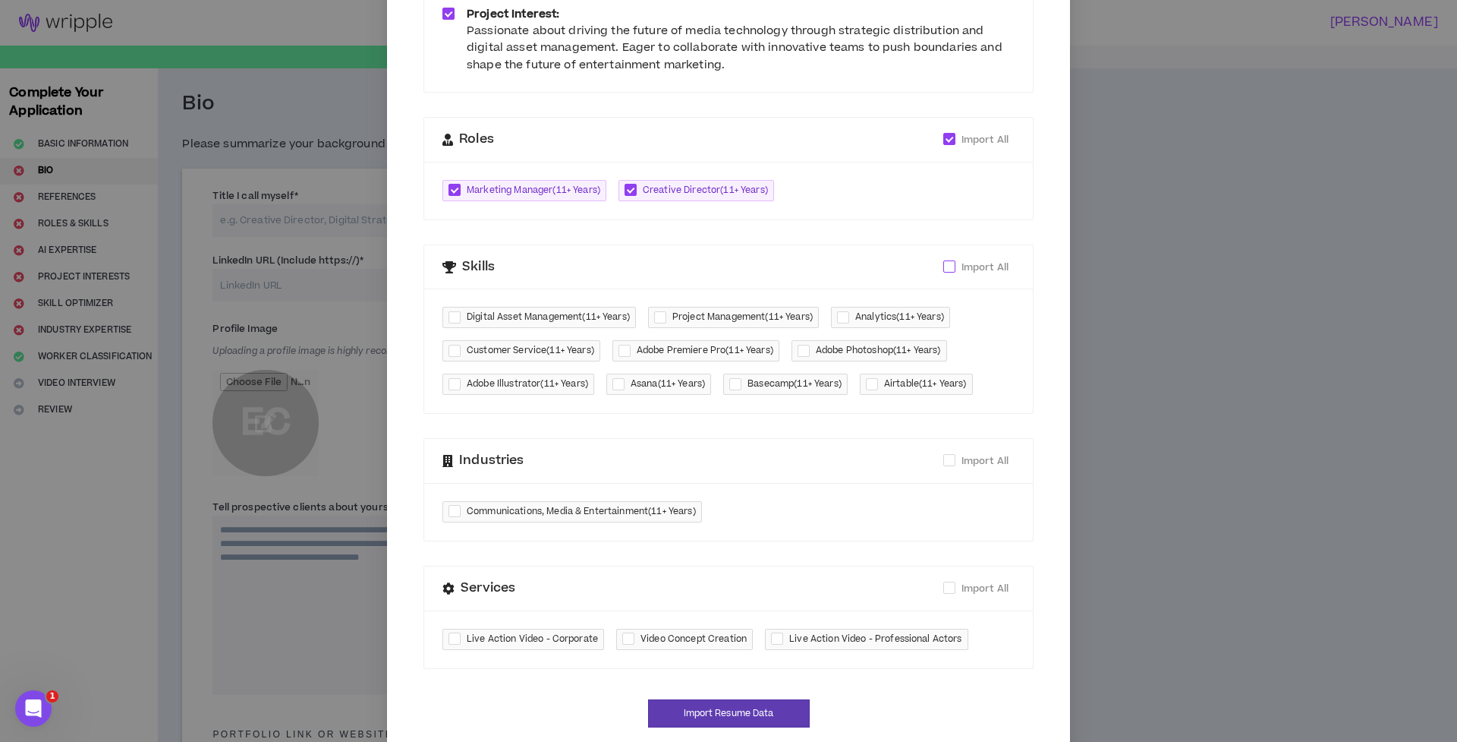
checkbox input "****"
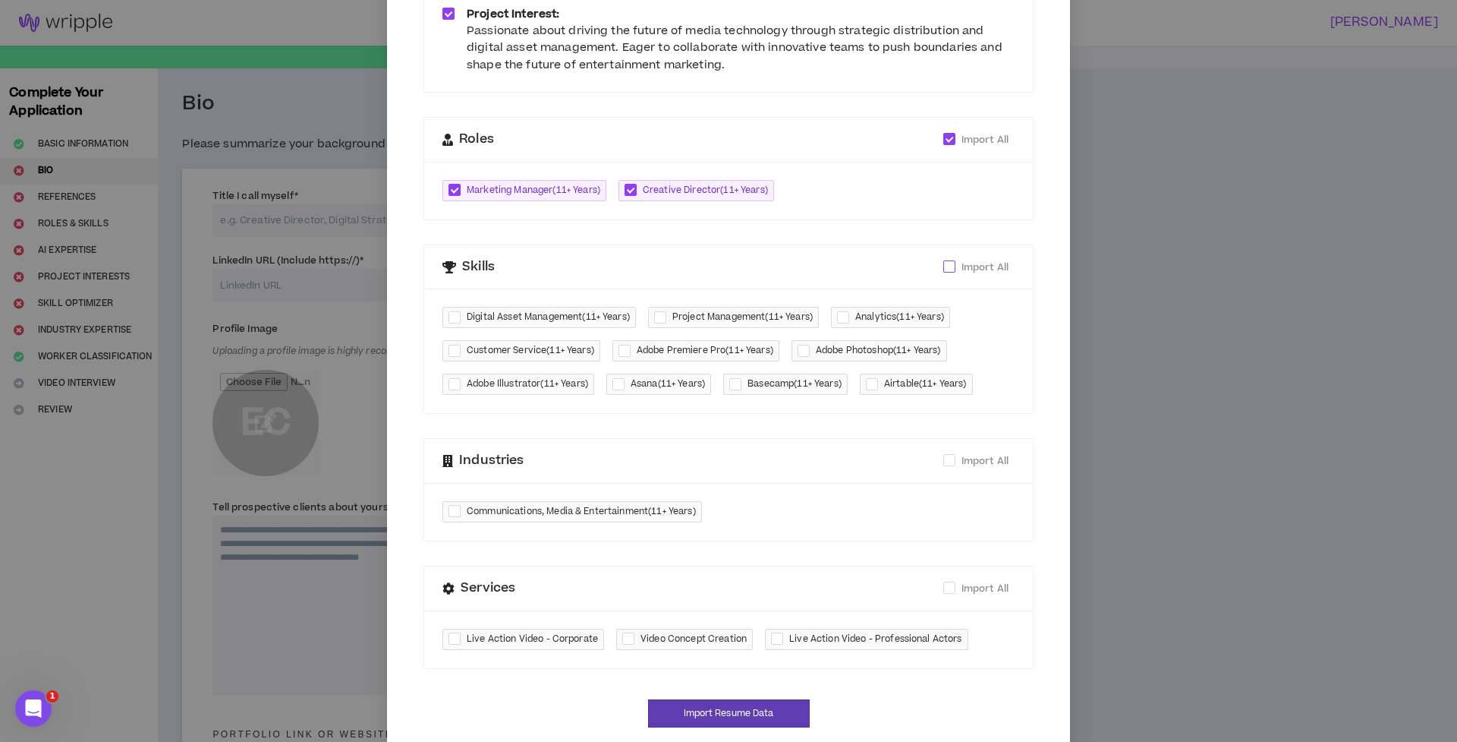
checkbox input "****"
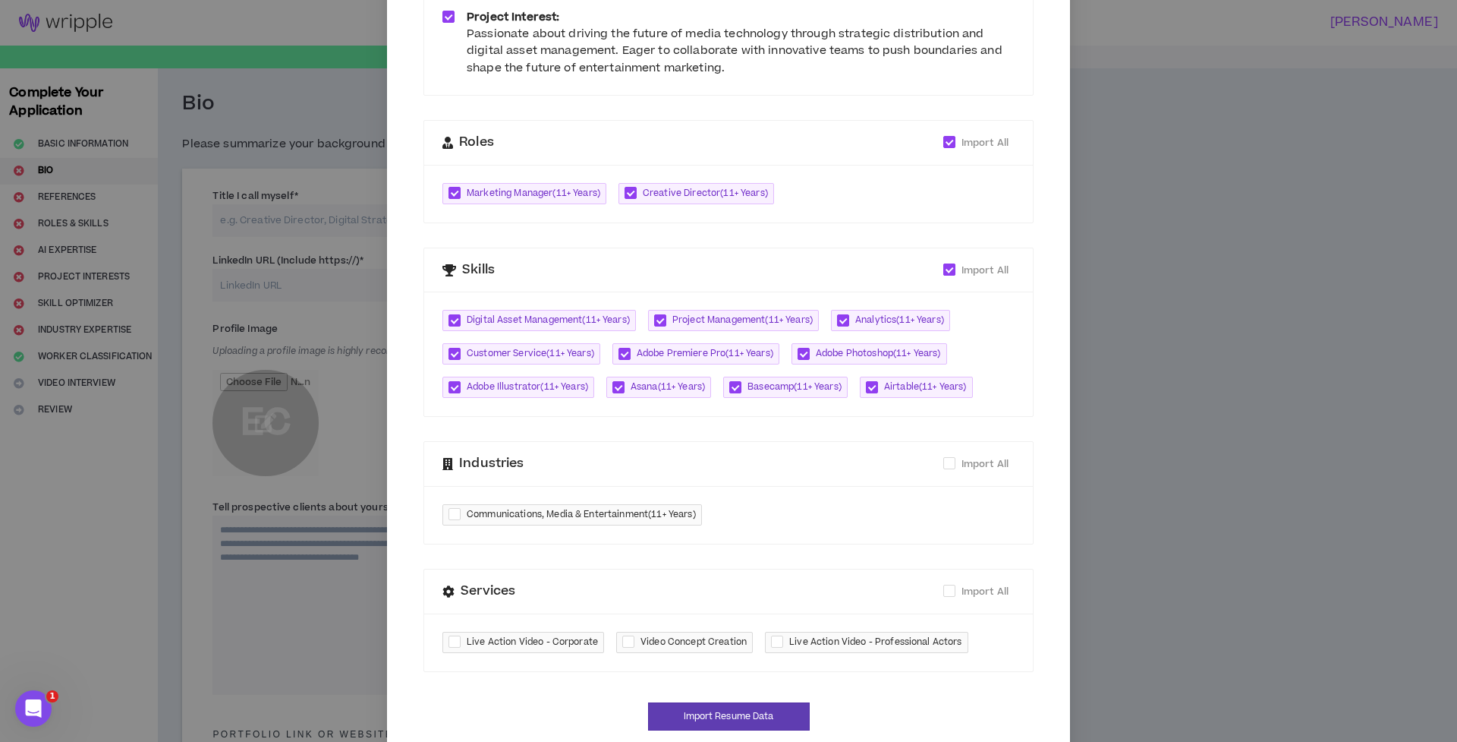
scroll to position [404, 0]
click at [947, 458] on span at bounding box center [949, 464] width 12 height 12
checkbox input "****"
click at [748, 703] on button "Import Resume Data" at bounding box center [729, 717] width 162 height 28
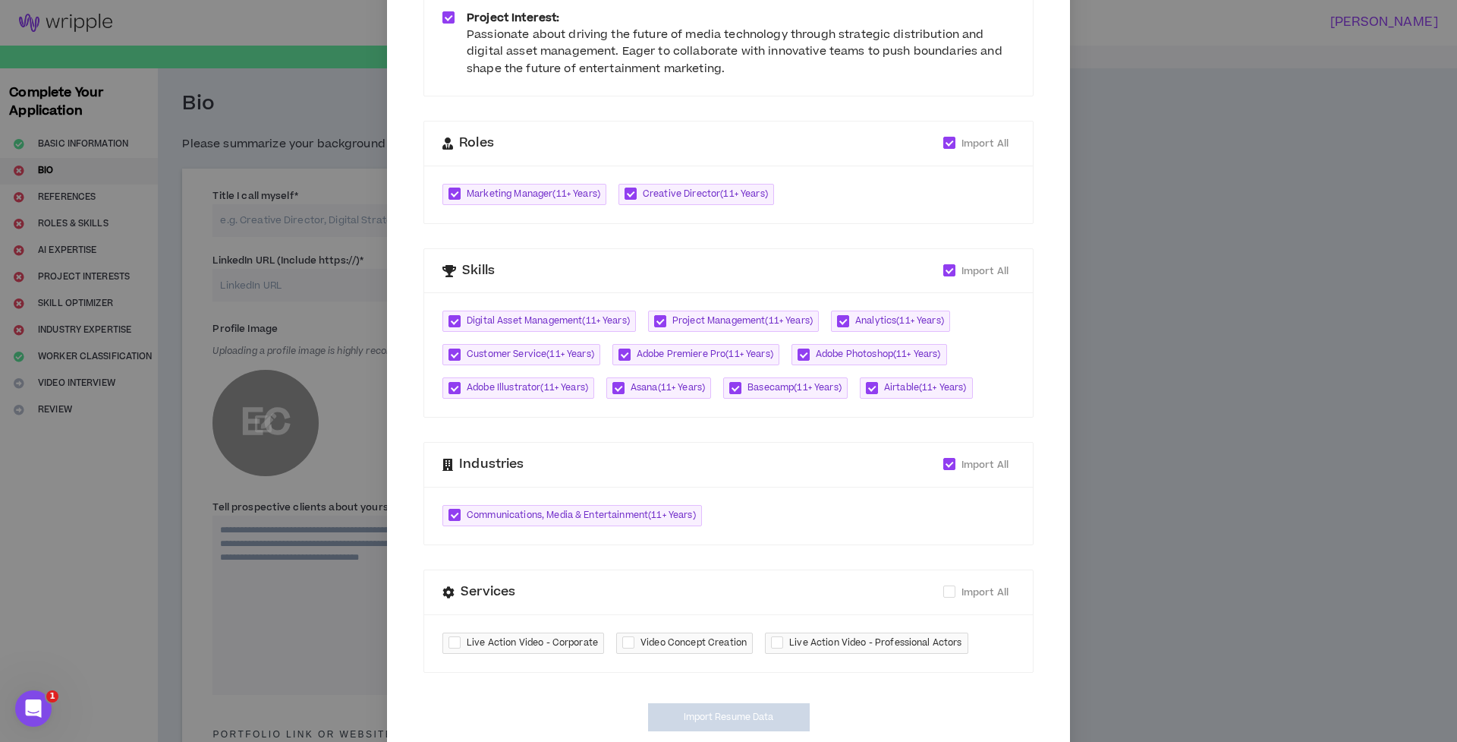
type textarea "**********"
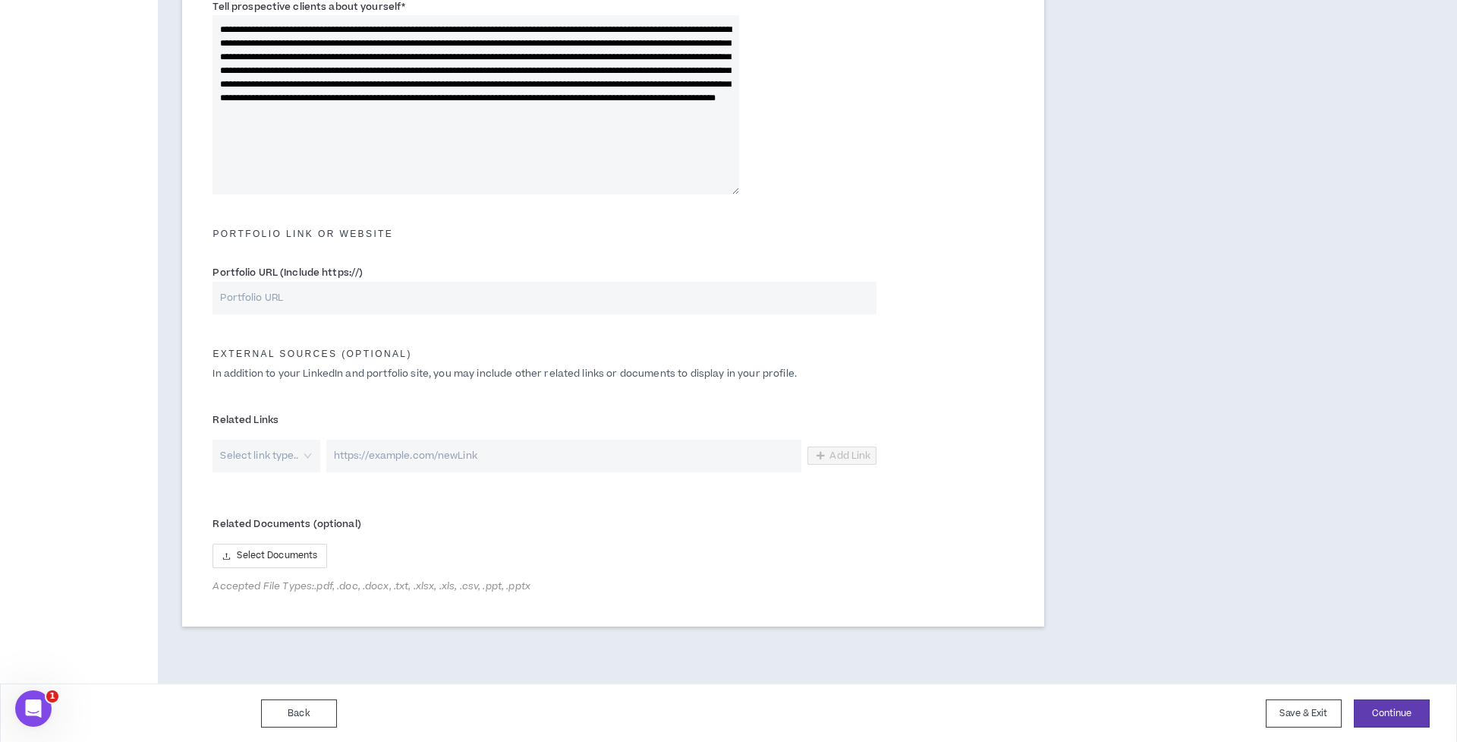
scroll to position [499, 0]
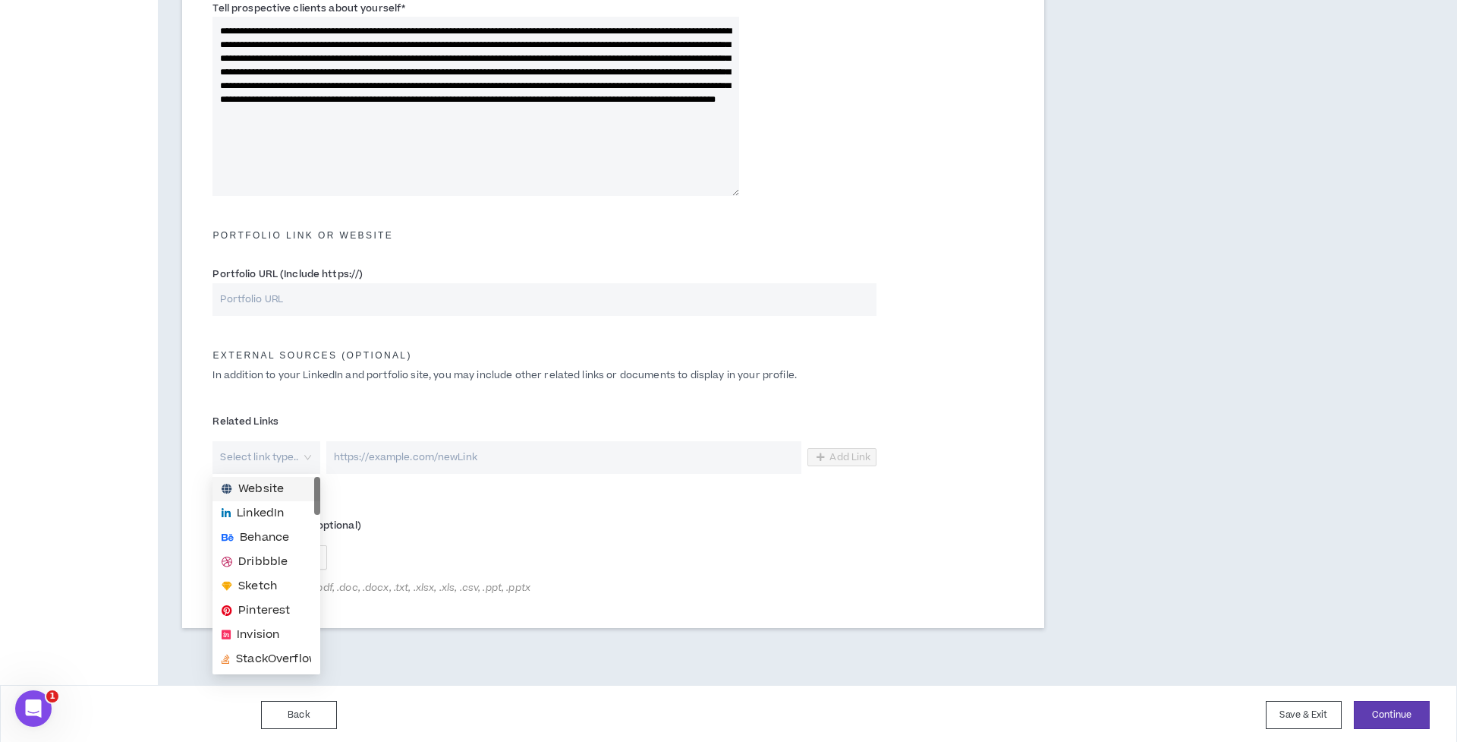
click at [306, 454] on div "Select link type.." at bounding box center [266, 457] width 107 height 33
click at [286, 485] on span "Website" at bounding box center [267, 488] width 90 height 17
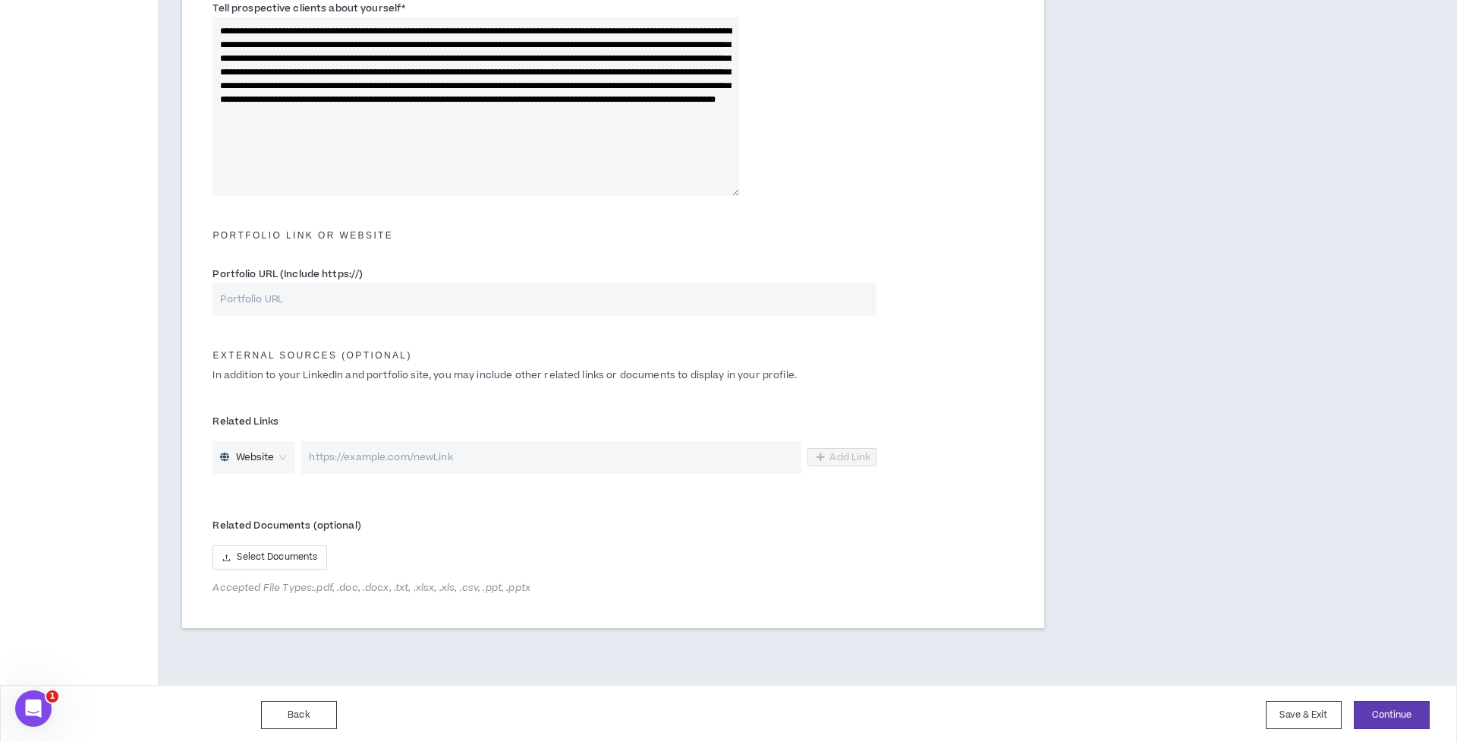
click at [537, 460] on input "url" at bounding box center [551, 457] width 500 height 33
type input "[URL][DOMAIN_NAME]"
click at [855, 461] on span "Add Link" at bounding box center [850, 457] width 41 height 12
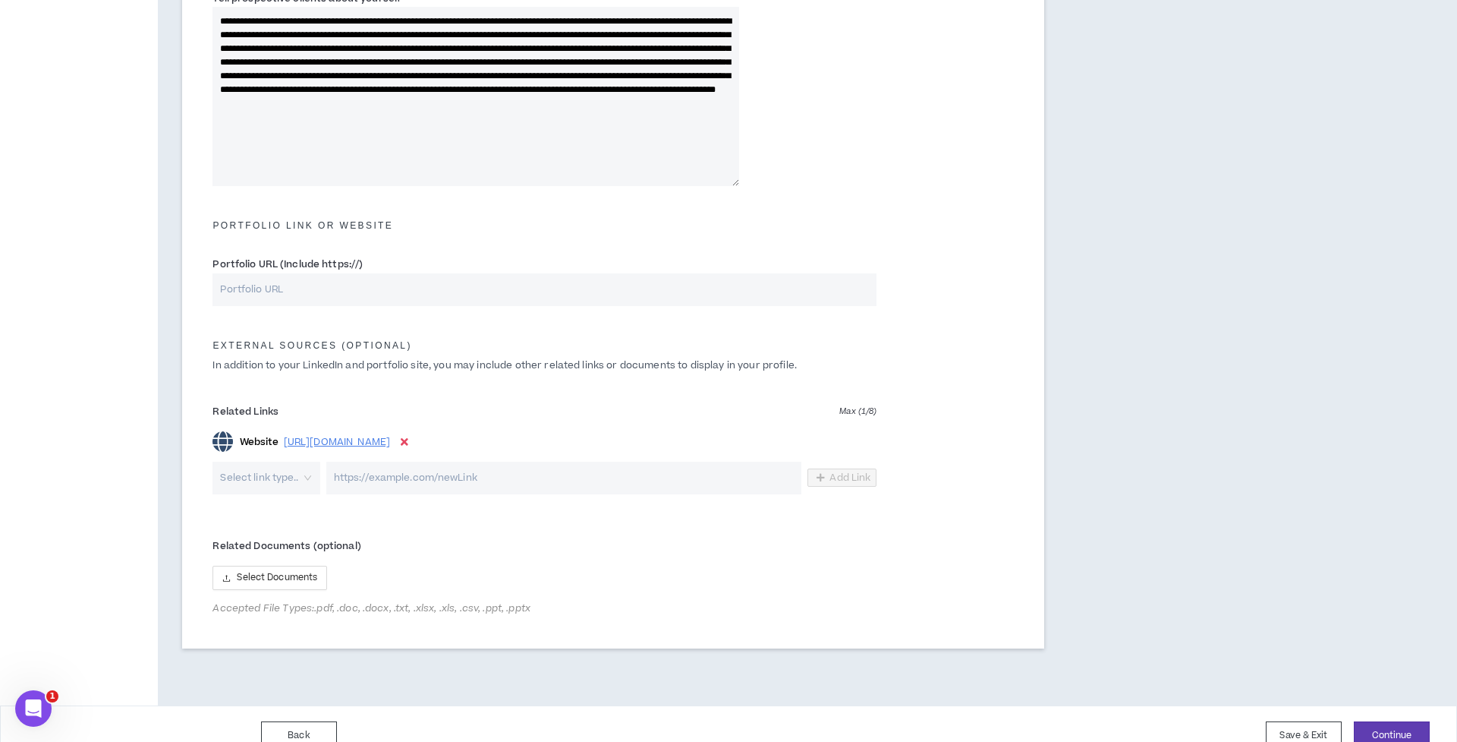
scroll to position [509, 0]
click at [1399, 732] on button "Continue" at bounding box center [1392, 734] width 76 height 28
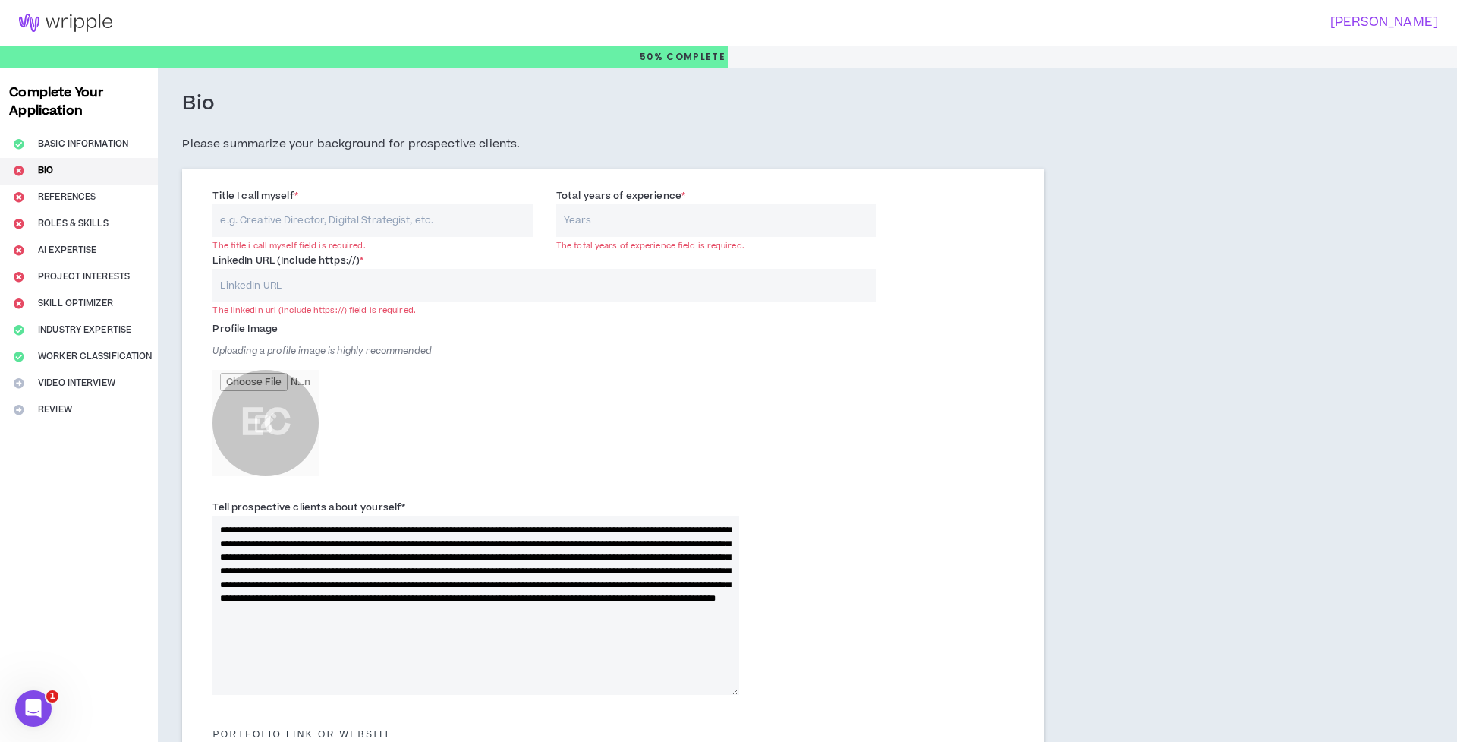
scroll to position [0, 0]
click at [467, 221] on input "Title I call myself *" at bounding box center [373, 220] width 321 height 33
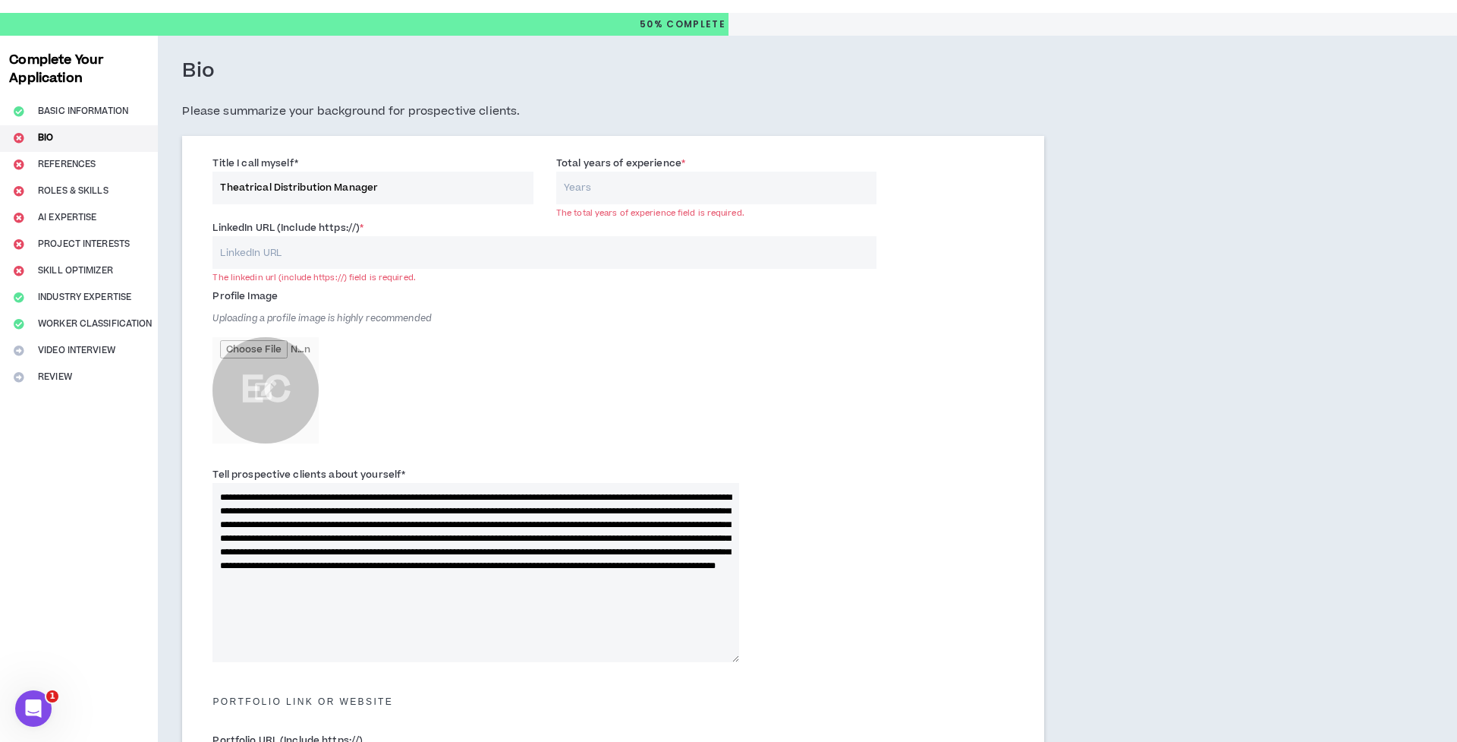
scroll to position [31, 0]
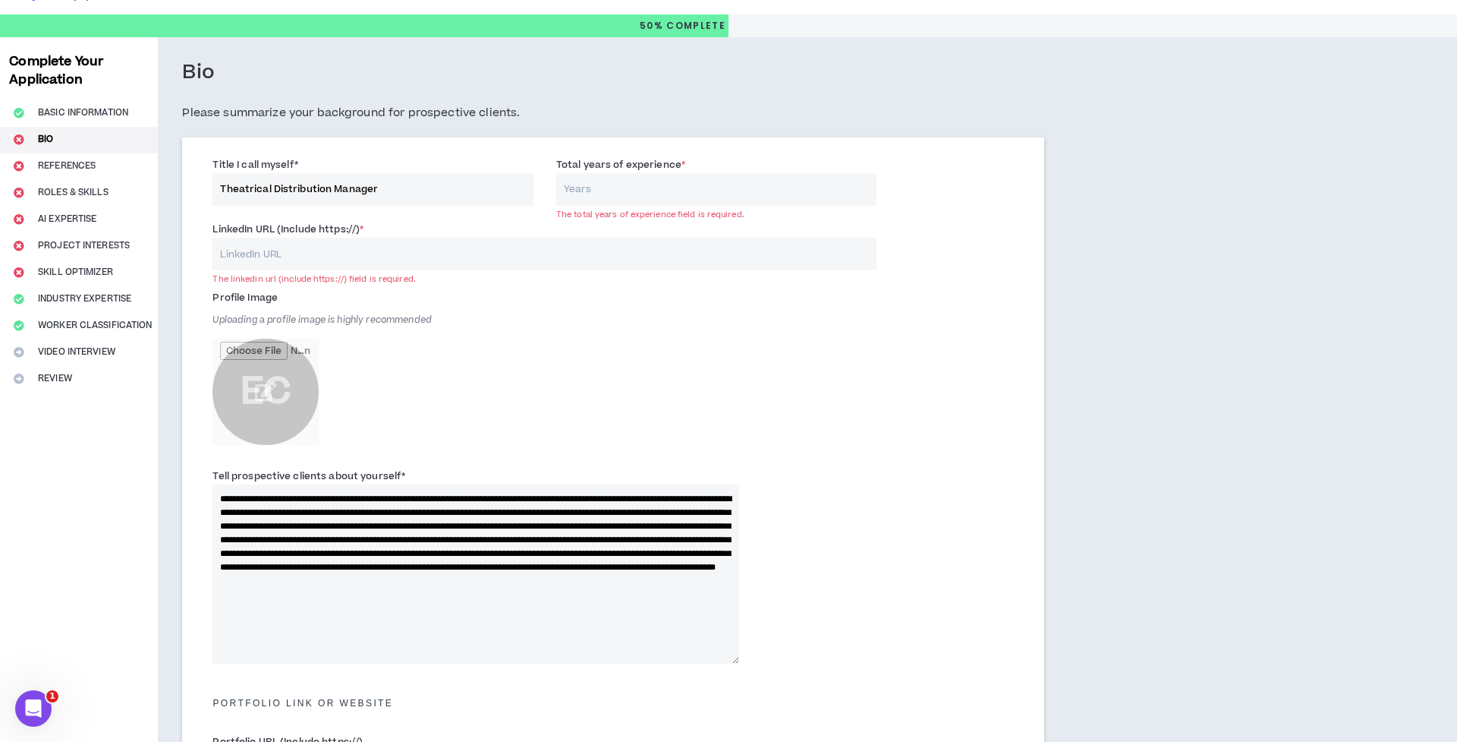
type input "Theatrical Distribution Manager"
click at [697, 191] on input "Total years of experience *" at bounding box center [716, 189] width 321 height 33
type input "5"
click at [465, 242] on input "LinkedIn URL (Include https://) *" at bounding box center [545, 254] width 664 height 33
paste input "[URL][DOMAIN_NAME][PERSON_NAME]"
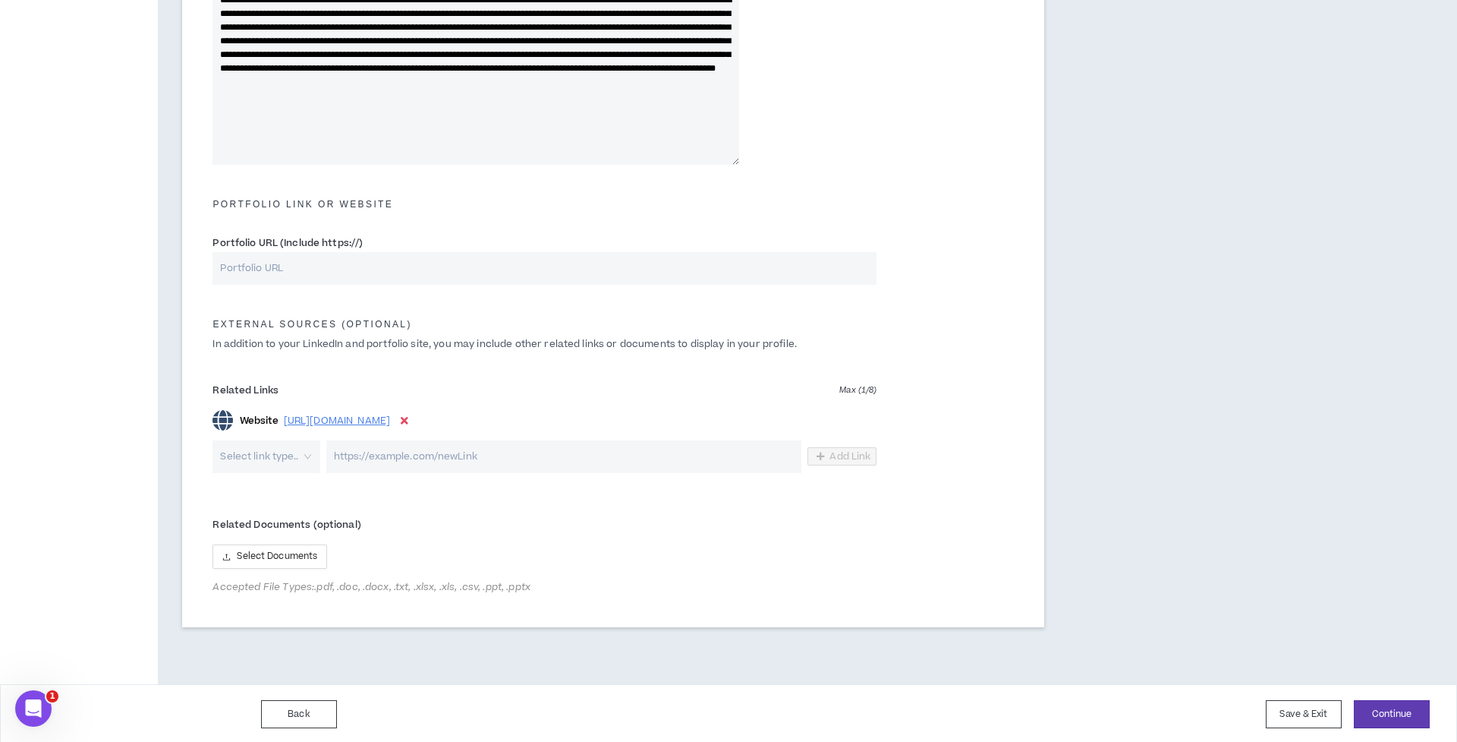
scroll to position [529, 0]
type input "[URL][DOMAIN_NAME][PERSON_NAME]"
click at [1390, 704] on button "Continue" at bounding box center [1392, 715] width 76 height 28
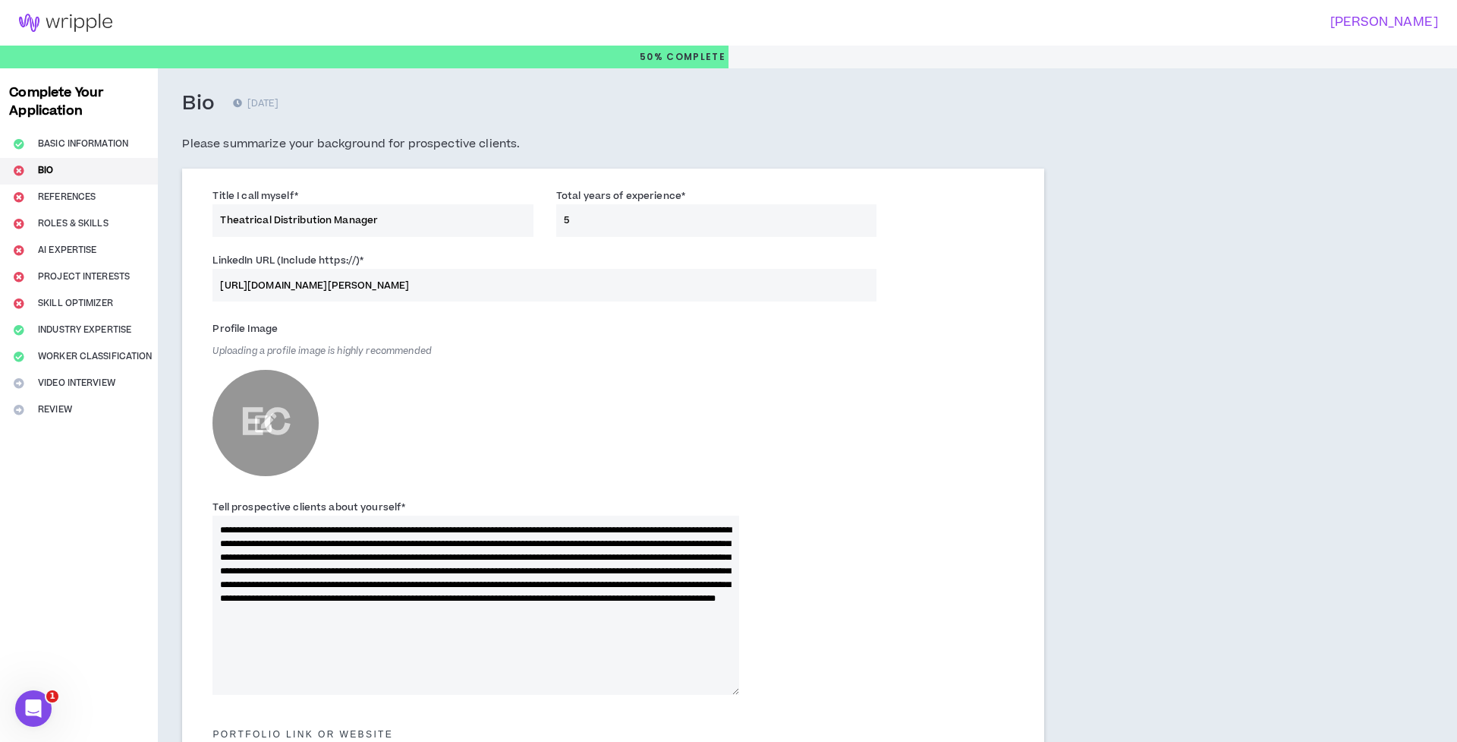
scroll to position [0, 0]
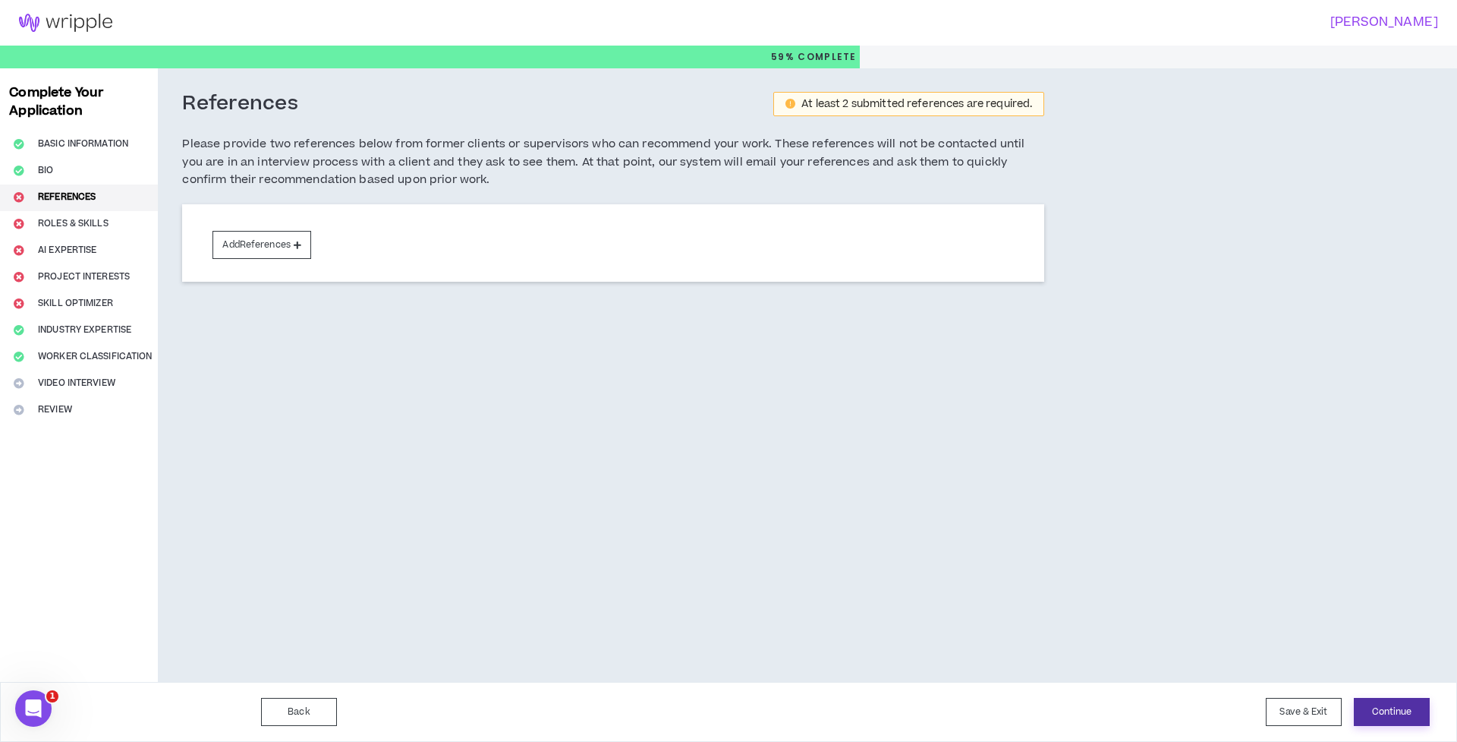
click at [1397, 716] on button "Continue" at bounding box center [1392, 712] width 76 height 28
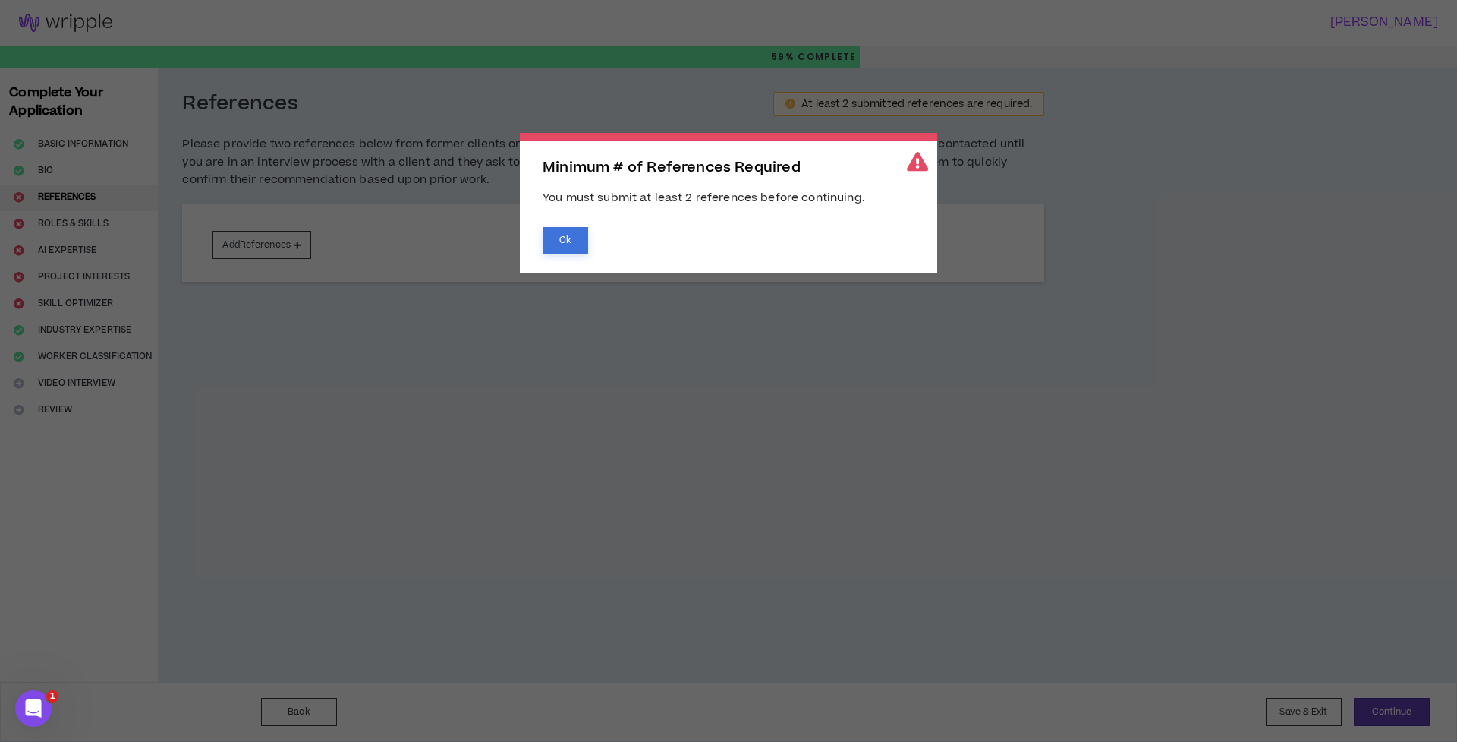
click at [550, 244] on button "Ok" at bounding box center [566, 240] width 46 height 27
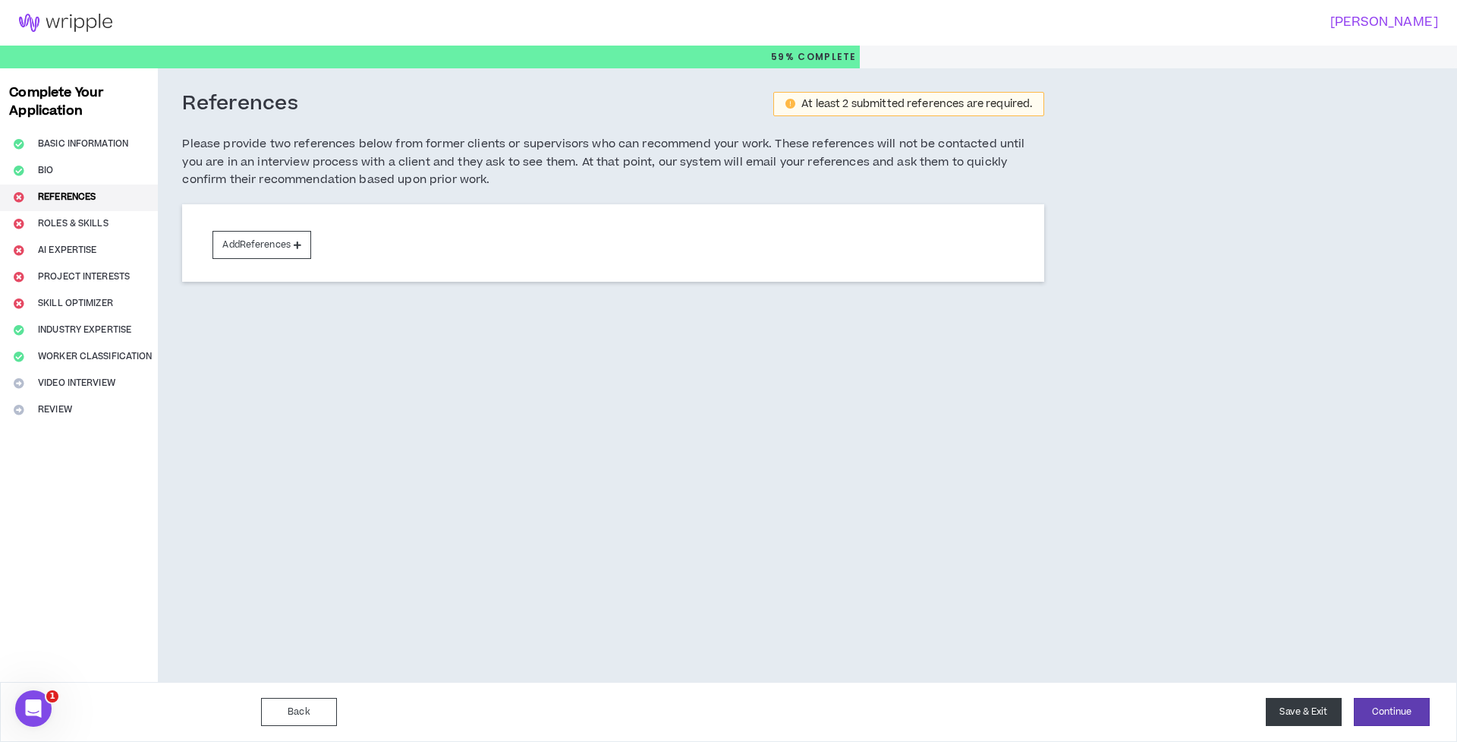
click at [1284, 720] on button "Save & Exit" at bounding box center [1304, 712] width 76 height 28
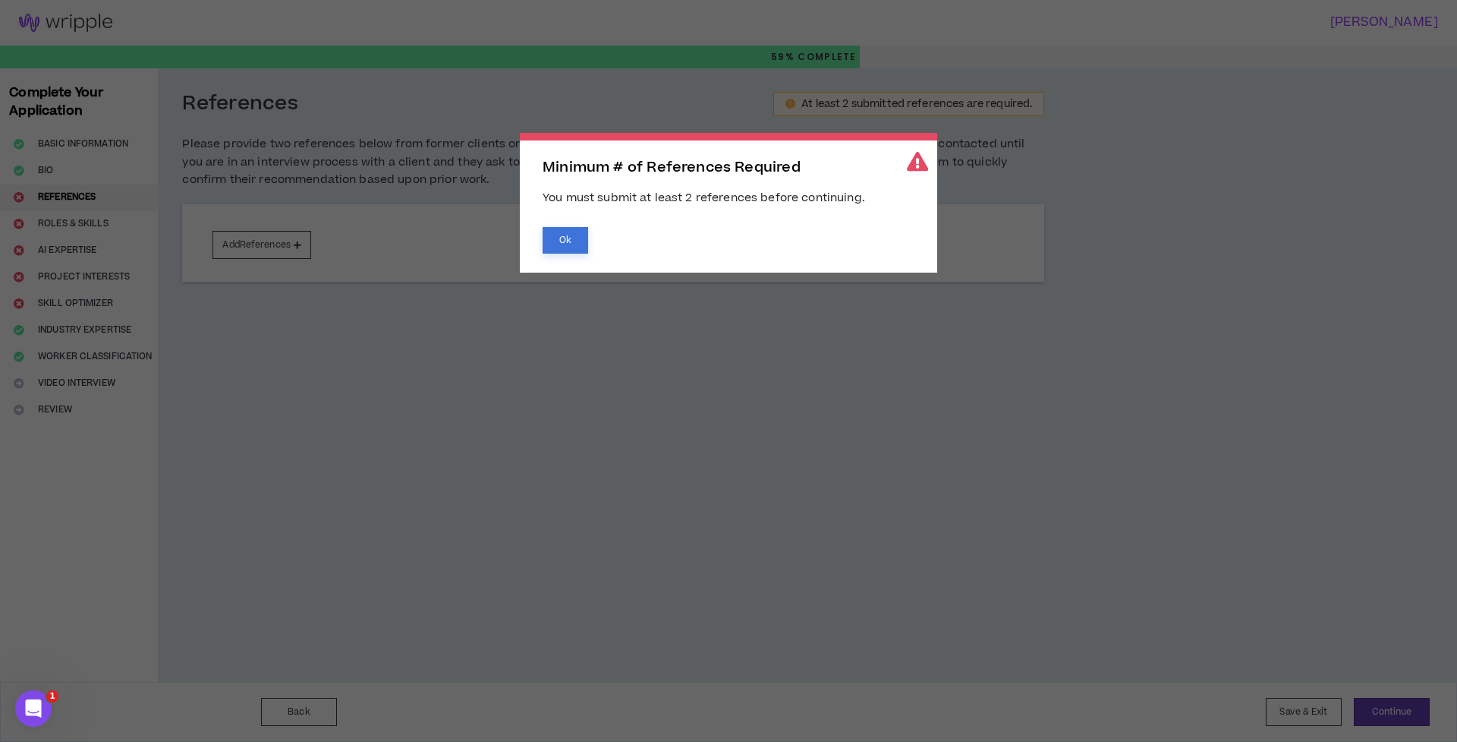
click at [558, 238] on button "Ok" at bounding box center [566, 240] width 46 height 27
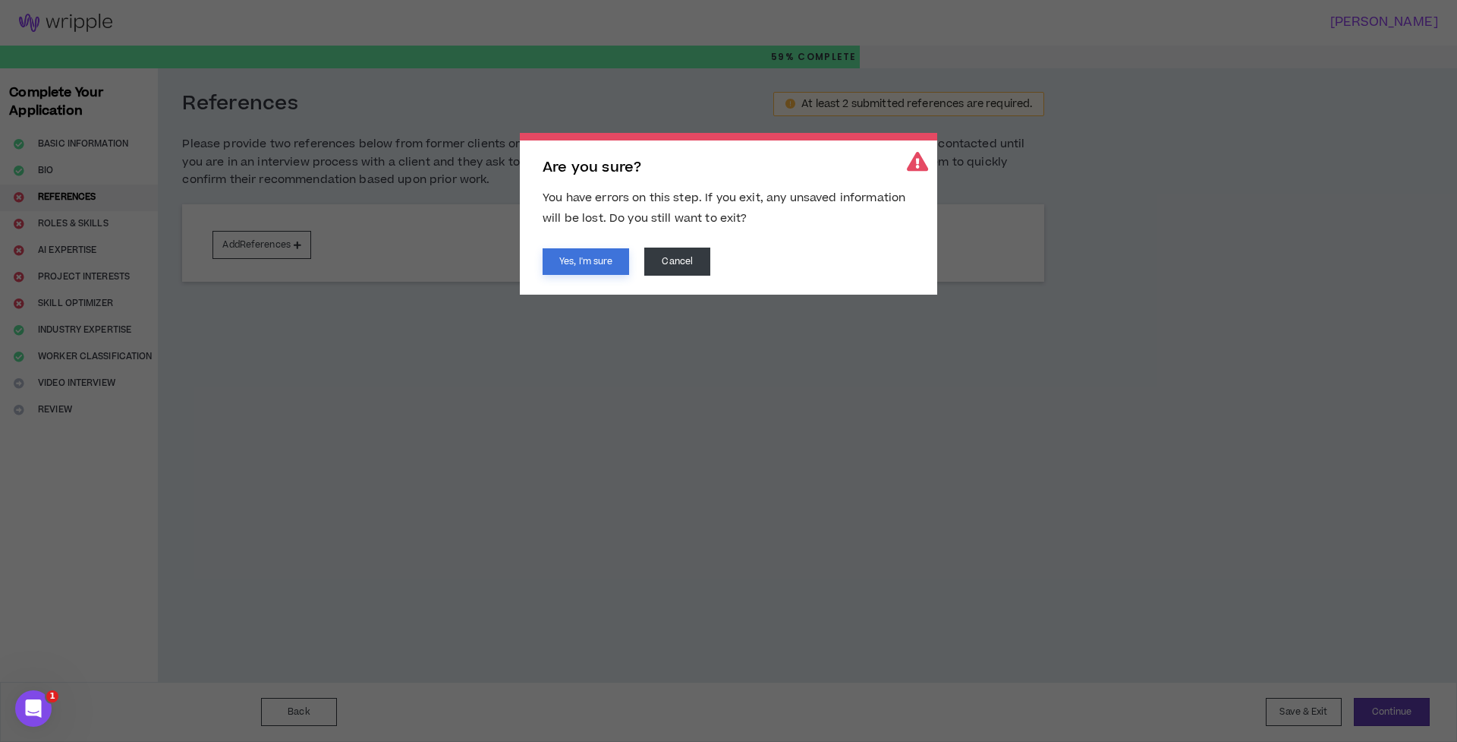
click at [569, 264] on button "Yes, I'm sure" at bounding box center [586, 261] width 87 height 27
